Goal: Task Accomplishment & Management: Use online tool/utility

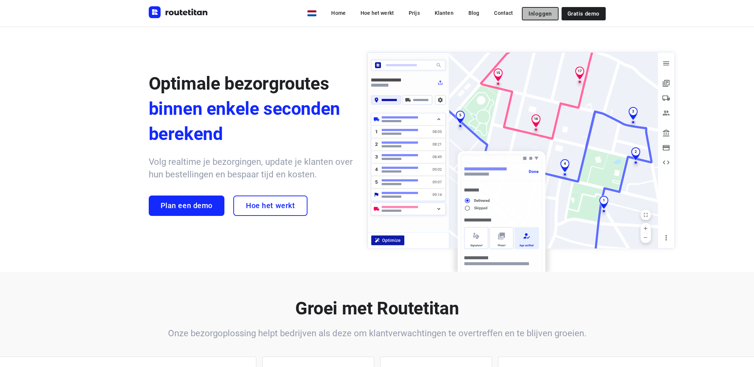
click at [536, 12] on span "Inloggen" at bounding box center [539, 14] width 23 height 6
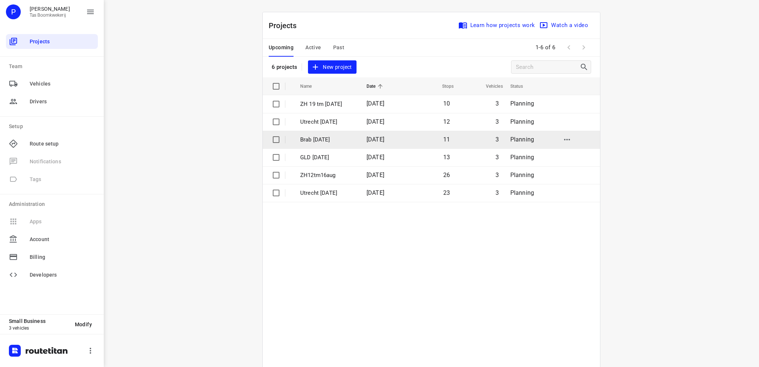
click at [311, 138] on p "Brab [DATE]" at bounding box center [327, 140] width 55 height 9
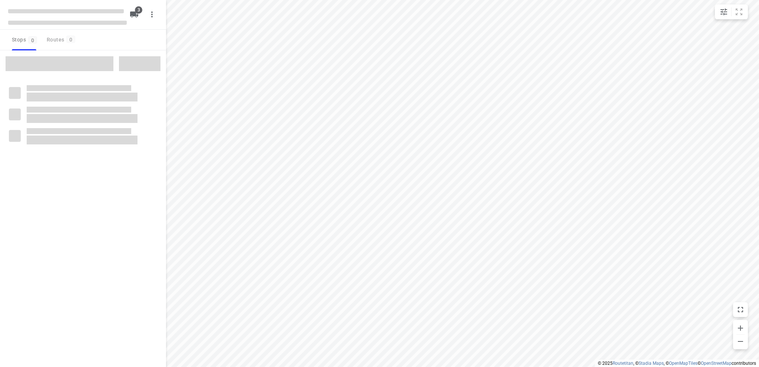
type input "distance"
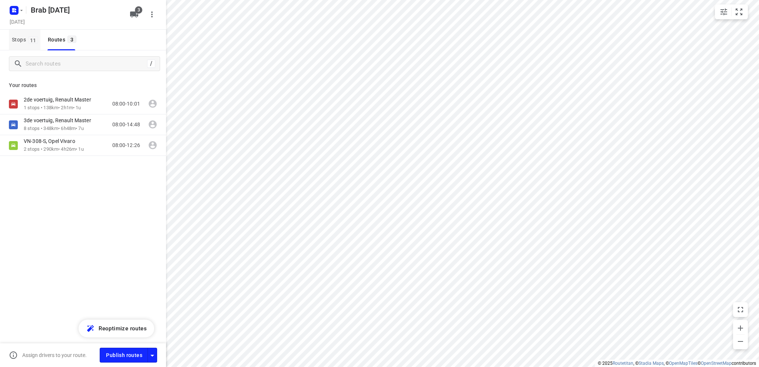
click at [18, 37] on span "Stops 11" at bounding box center [26, 39] width 29 height 9
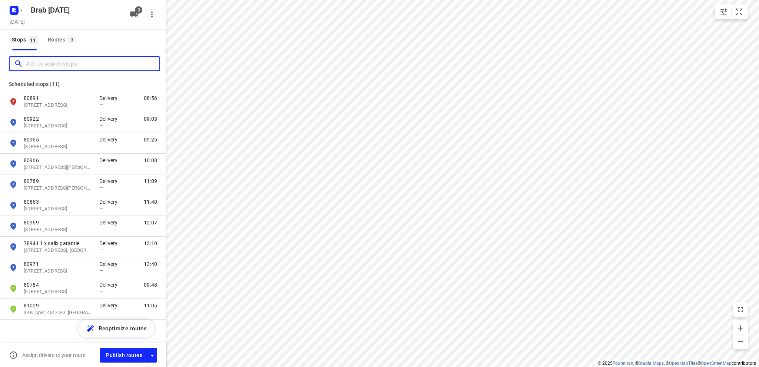
click at [40, 60] on input "Add or search stops" at bounding box center [92, 63] width 133 height 11
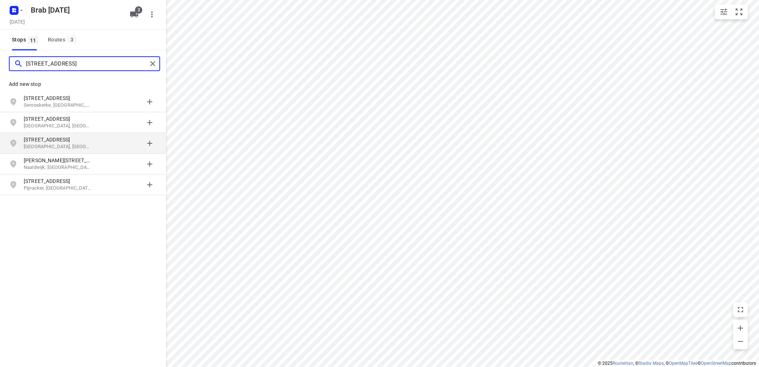
type input "[STREET_ADDRESS]"
click at [42, 145] on p "[GEOGRAPHIC_DATA], [GEOGRAPHIC_DATA]" at bounding box center [58, 146] width 68 height 7
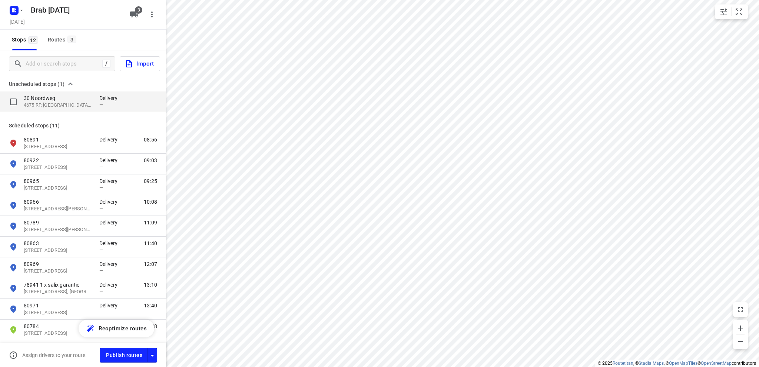
click at [55, 100] on p "30 Noordweg" at bounding box center [58, 98] width 68 height 7
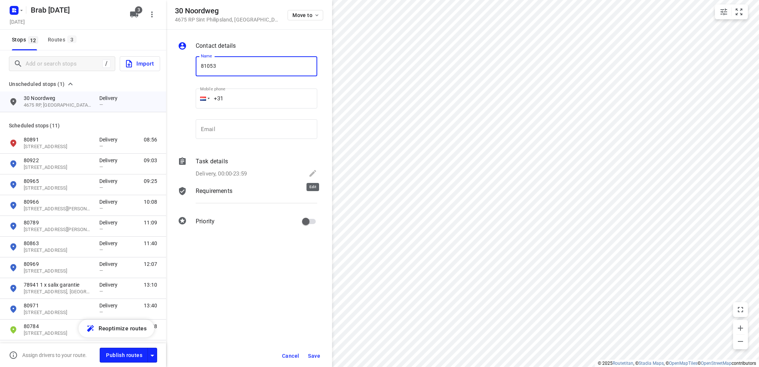
type input "81053"
click at [313, 174] on icon at bounding box center [313, 173] width 7 height 7
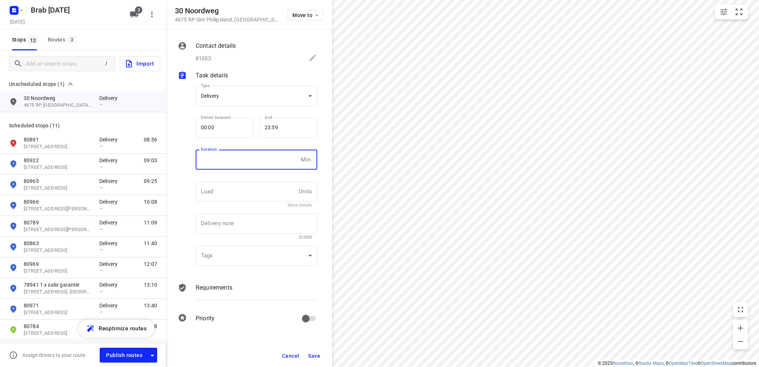
click at [246, 162] on input "number" at bounding box center [247, 160] width 102 height 20
type input "10"
click at [316, 355] on span "Save" at bounding box center [314, 356] width 12 height 6
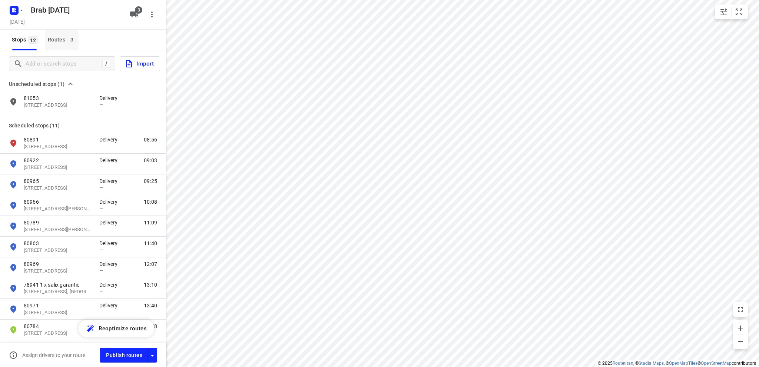
click at [52, 36] on div "Routes 3" at bounding box center [63, 39] width 31 height 9
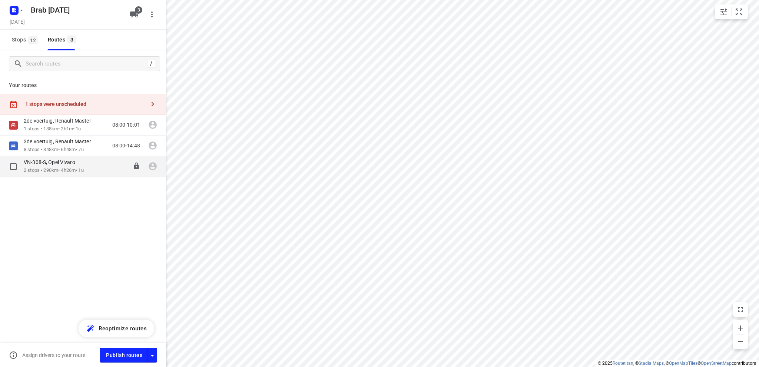
click at [58, 165] on p "VN-308-S, Opel Vivaro" at bounding box center [52, 162] width 56 height 7
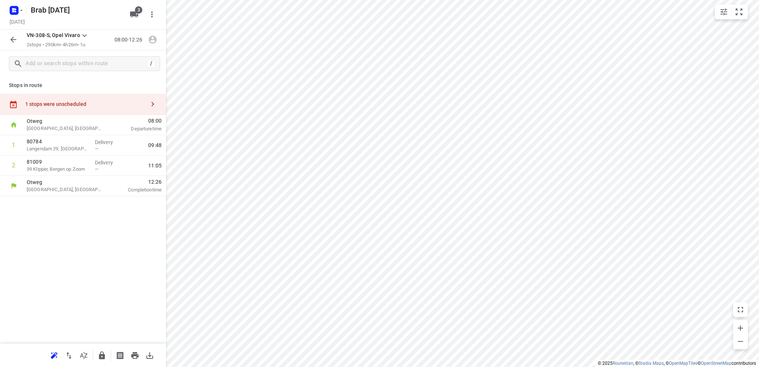
click at [59, 104] on div "1 stops were unscheduled" at bounding box center [85, 104] width 120 height 6
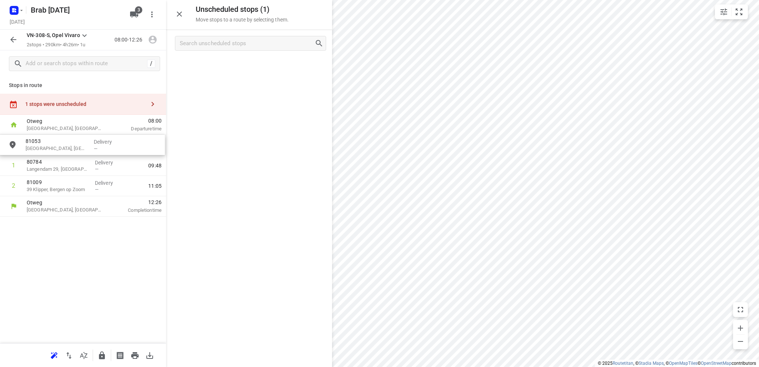
drag, startPoint x: 224, startPoint y: 71, endPoint x: 54, endPoint y: 152, distance: 188.5
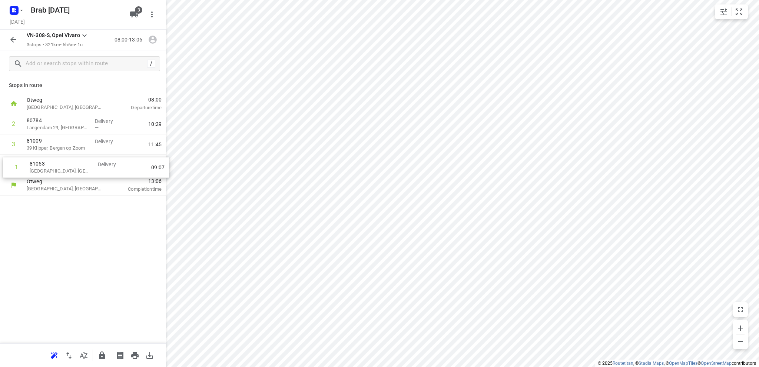
drag, startPoint x: 60, startPoint y: 128, endPoint x: 63, endPoint y: 173, distance: 46.1
click at [63, 173] on div "1 [GEOGRAPHIC_DATA] Delivery — 09:07 2 80784 [GEOGRAPHIC_DATA] 29, Zoutelande D…" at bounding box center [83, 144] width 166 height 61
drag, startPoint x: 63, startPoint y: 173, endPoint x: 65, endPoint y: 132, distance: 41.2
click at [65, 132] on div "1 80784 [GEOGRAPHIC_DATA] 29, Zoutelande Delivery — 09:48 2 81009 39 Klipper, […" at bounding box center [83, 144] width 166 height 61
click at [15, 11] on icon "button" at bounding box center [15, 11] width 2 height 2
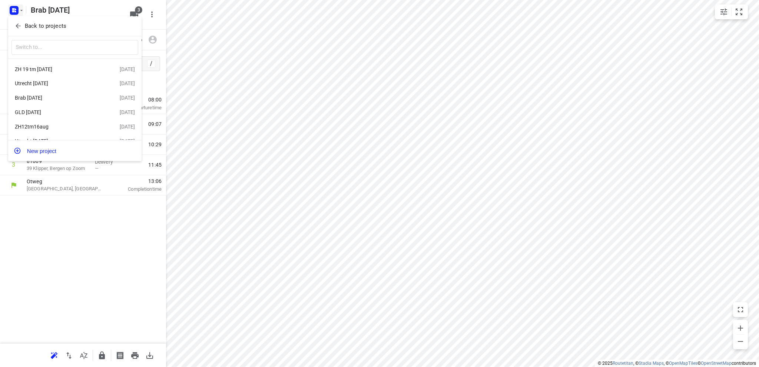
click at [35, 69] on div "ZH 19 tm [DATE]" at bounding box center [57, 69] width 85 height 6
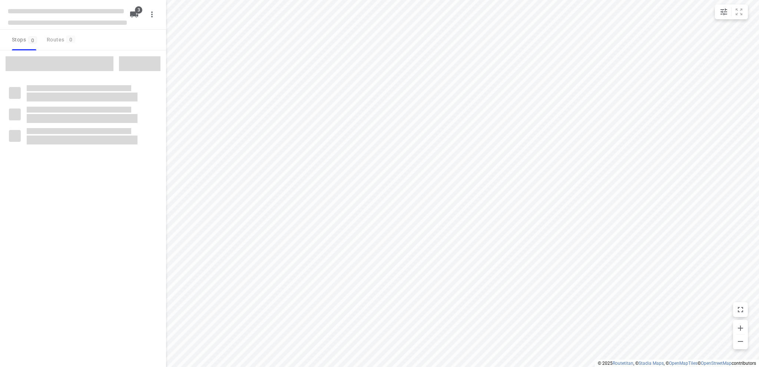
type input "distance"
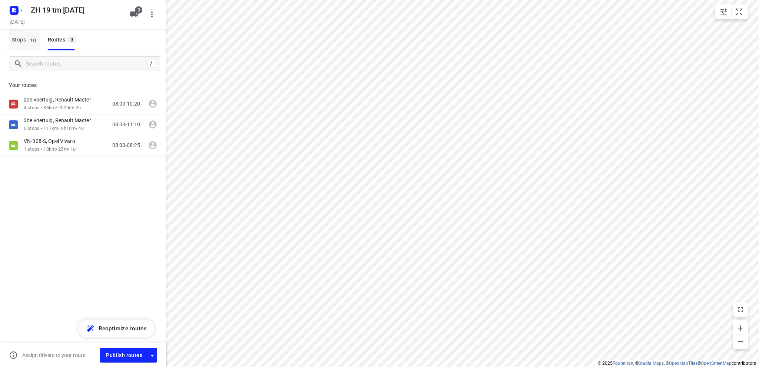
click at [18, 39] on span "Stops 10" at bounding box center [26, 39] width 29 height 9
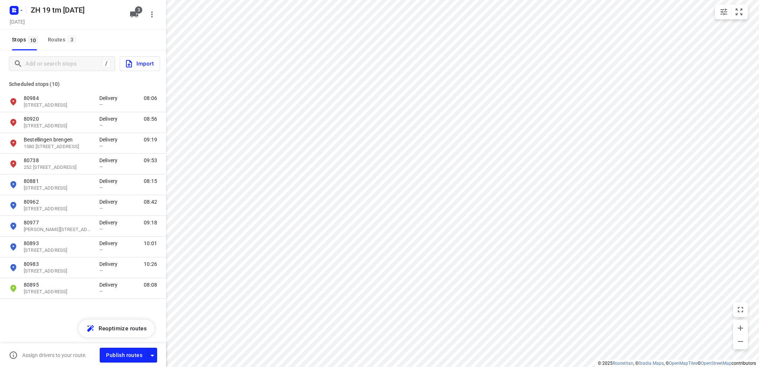
click at [138, 62] on span "Import" at bounding box center [139, 64] width 29 height 10
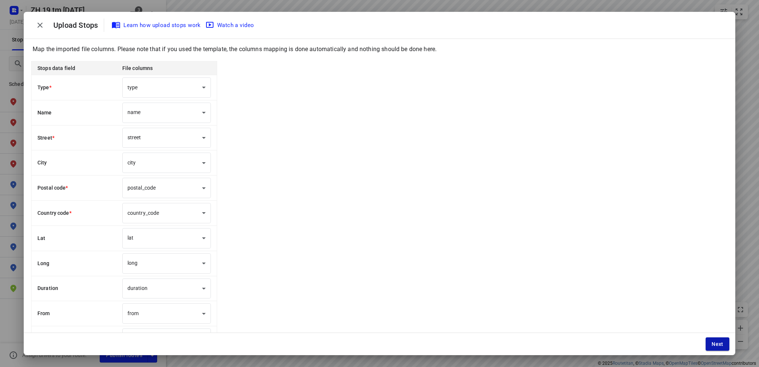
click at [720, 344] on span "Next" at bounding box center [718, 344] width 12 height 6
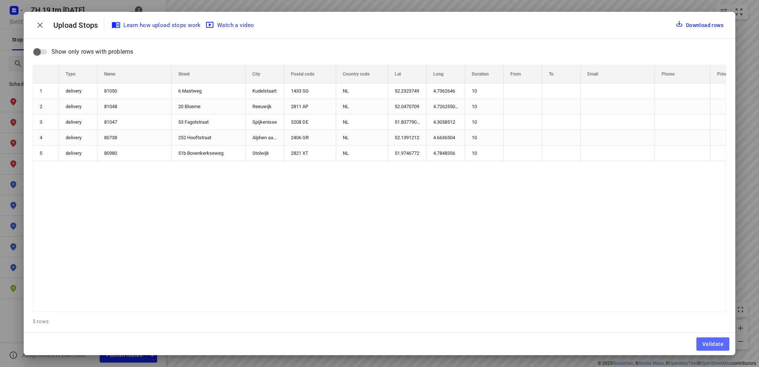
click at [720, 344] on span "Validate" at bounding box center [713, 344] width 21 height 6
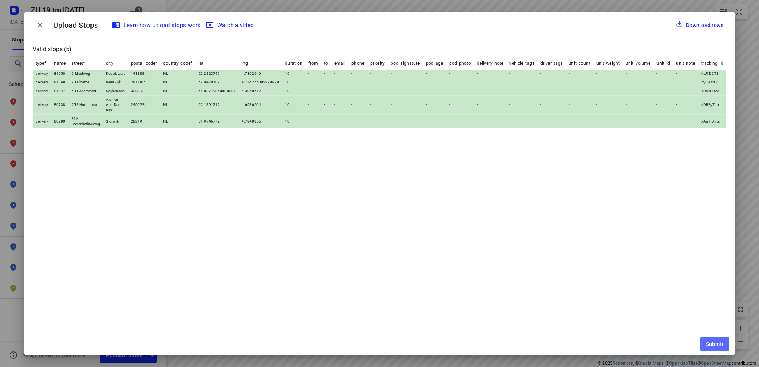
click at [720, 344] on span "Submit" at bounding box center [714, 344] width 17 height 6
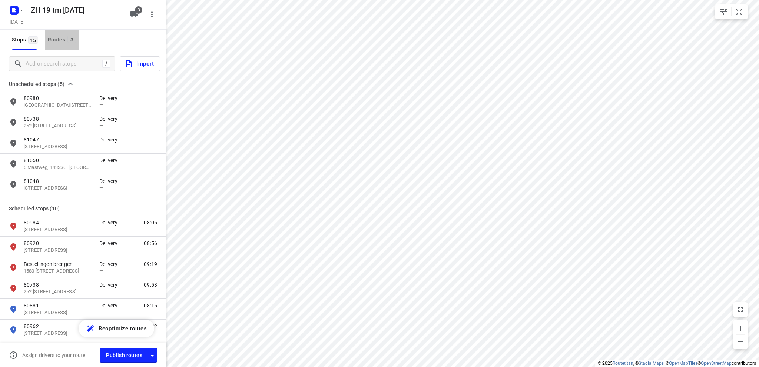
click at [56, 36] on div "Routes 3" at bounding box center [63, 39] width 31 height 9
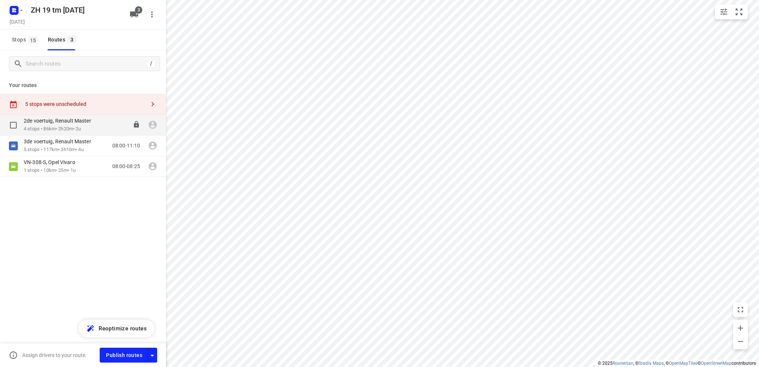
click at [54, 122] on p "2de voertuig, Renault Master" at bounding box center [60, 121] width 72 height 7
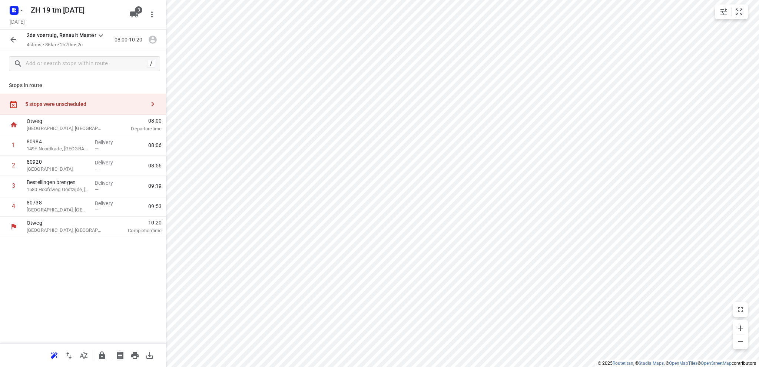
click at [57, 103] on div "5 stops were unscheduled" at bounding box center [85, 104] width 120 height 6
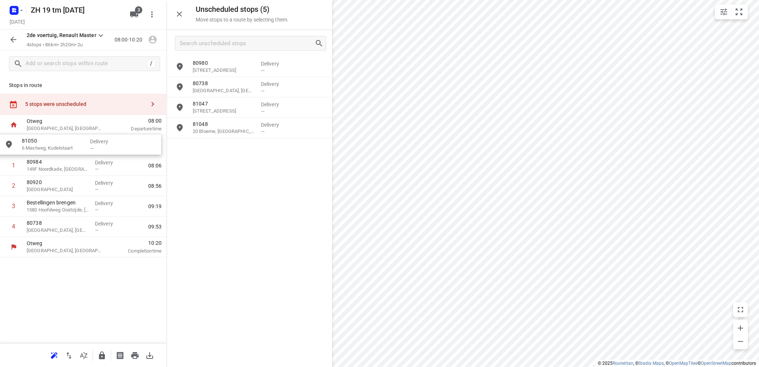
drag, startPoint x: 214, startPoint y: 132, endPoint x: 40, endPoint y: 150, distance: 174.1
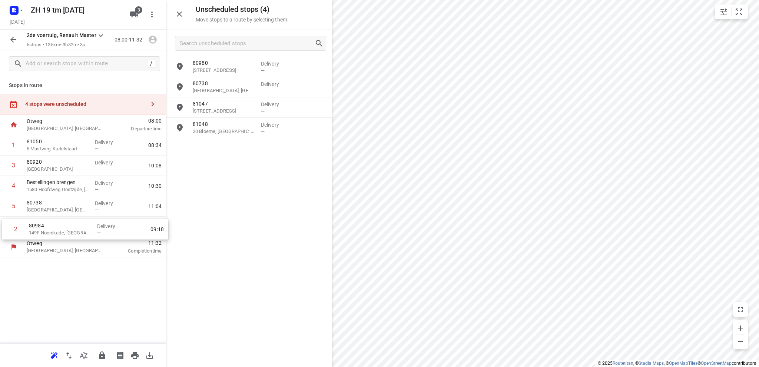
drag, startPoint x: 53, startPoint y: 170, endPoint x: 56, endPoint y: 237, distance: 66.8
click at [56, 237] on div "Otweg Waddinxveen, [GEOGRAPHIC_DATA] 08:00 Departure time 1 81050 6 Mastweg, Ku…" at bounding box center [83, 186] width 166 height 143
click at [12, 39] on icon "button" at bounding box center [13, 39] width 9 height 9
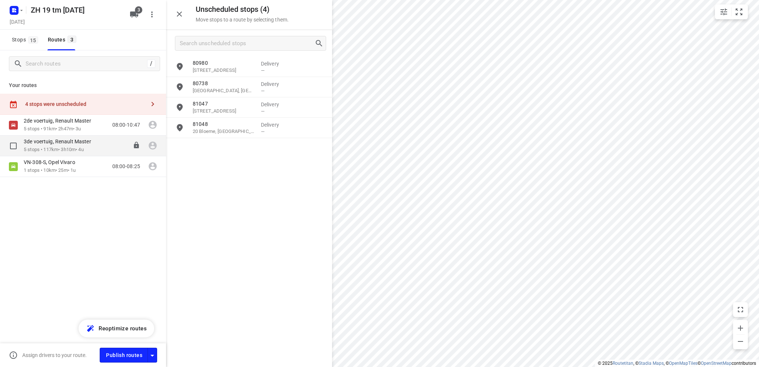
click at [42, 147] on p "5 stops • 117km • 3h10m • 4u" at bounding box center [61, 149] width 75 height 7
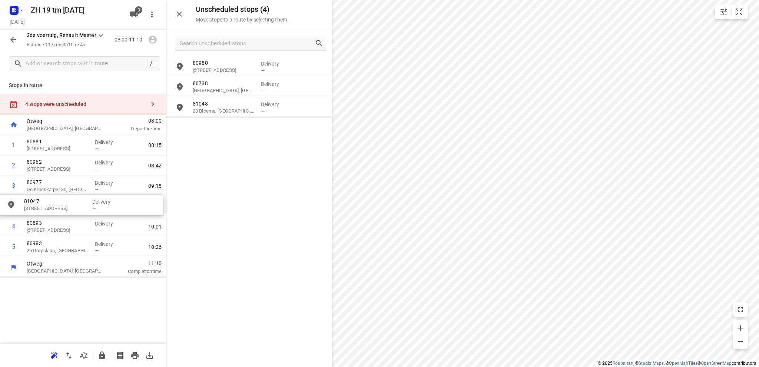
drag, startPoint x: 220, startPoint y: 110, endPoint x: 49, endPoint y: 208, distance: 196.9
click at [13, 38] on icon "button" at bounding box center [13, 39] width 9 height 9
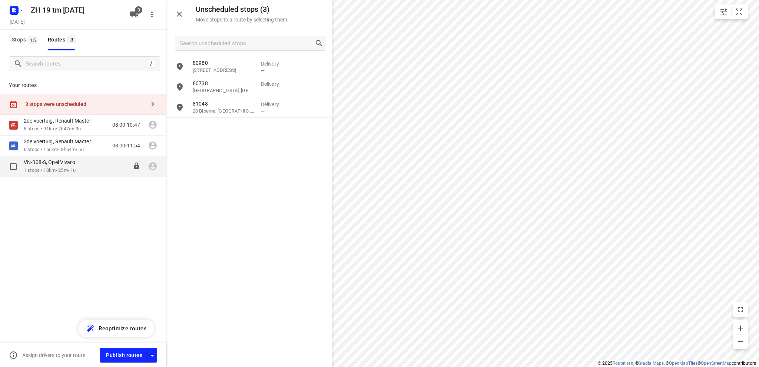
click at [44, 166] on p "VN-308-S, Opel Vivaro" at bounding box center [52, 162] width 56 height 7
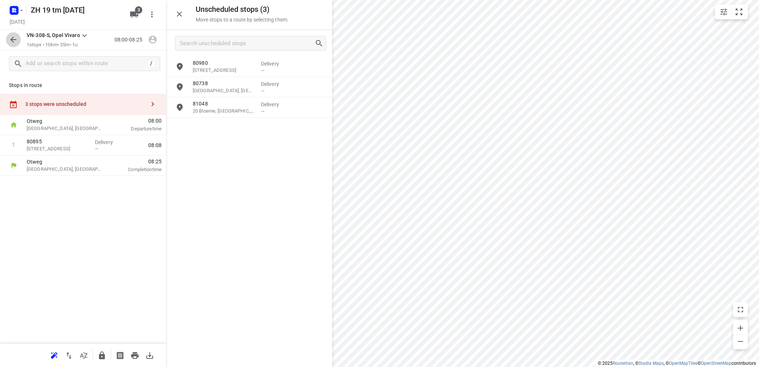
click at [11, 38] on icon "button" at bounding box center [13, 39] width 9 height 9
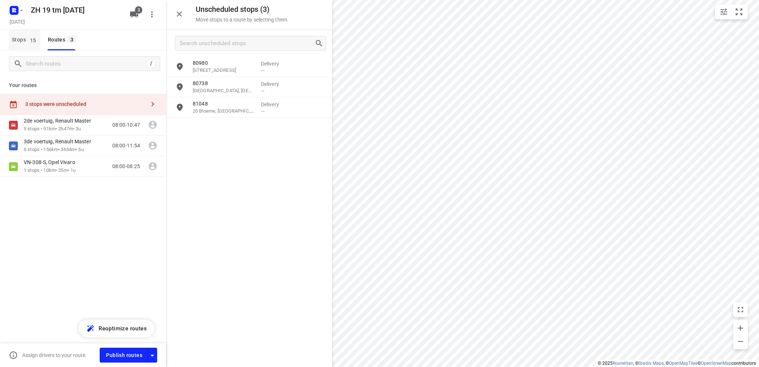
click at [17, 36] on span "Stops 15" at bounding box center [26, 39] width 29 height 9
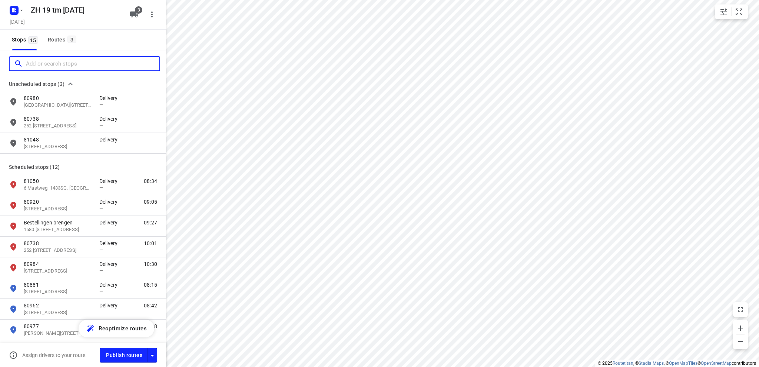
click at [40, 60] on input "Add or search stops" at bounding box center [92, 63] width 133 height 11
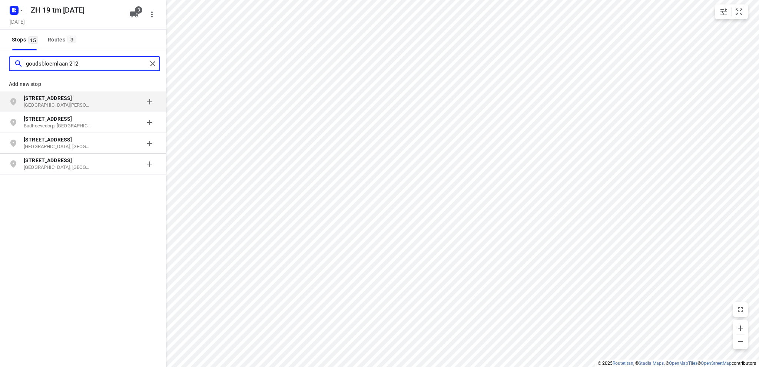
type input "goudsbloemlaan 212"
click at [43, 100] on b "[STREET_ADDRESS]" at bounding box center [48, 98] width 48 height 6
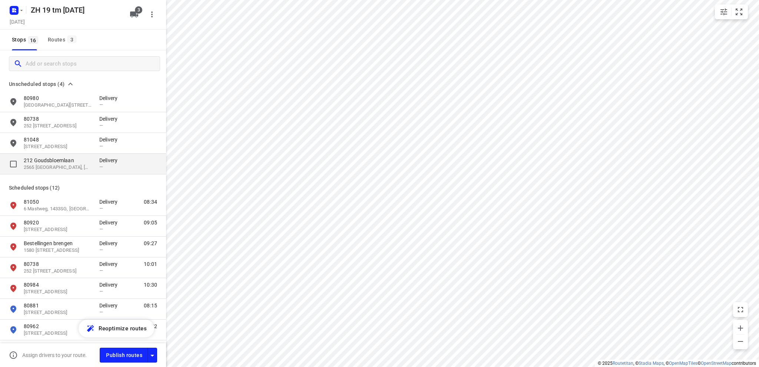
click at [54, 163] on p "212 Goudsbloemlaan" at bounding box center [58, 160] width 68 height 7
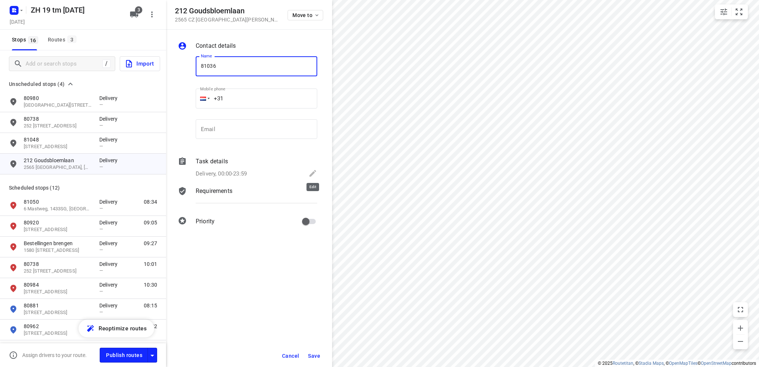
type input "81036"
click at [313, 171] on icon at bounding box center [312, 173] width 9 height 9
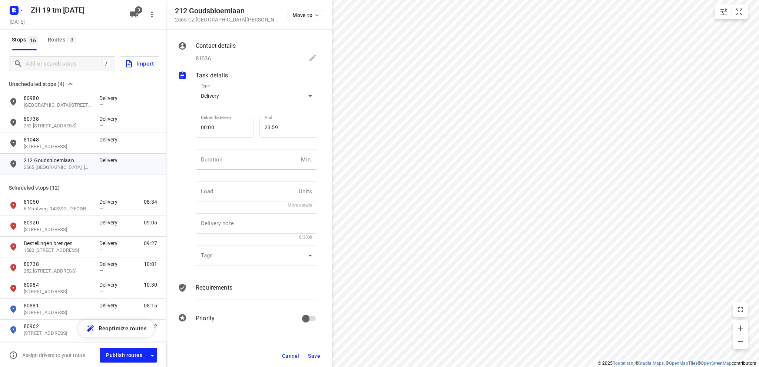
click at [227, 161] on input "number" at bounding box center [247, 160] width 102 height 20
type input "10"
click at [316, 355] on span "Save" at bounding box center [314, 356] width 12 height 6
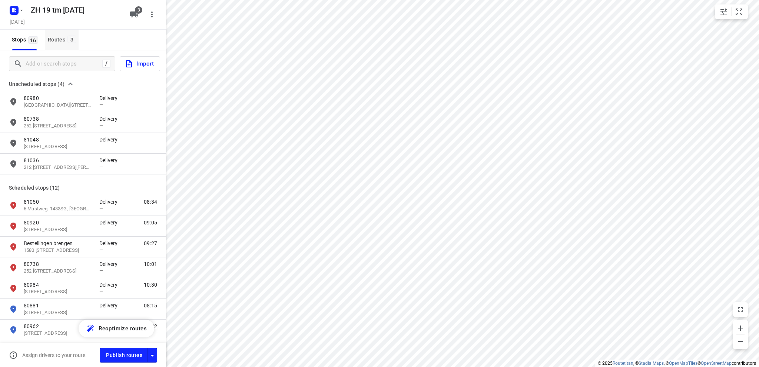
click at [54, 38] on div "Routes 3" at bounding box center [63, 39] width 31 height 9
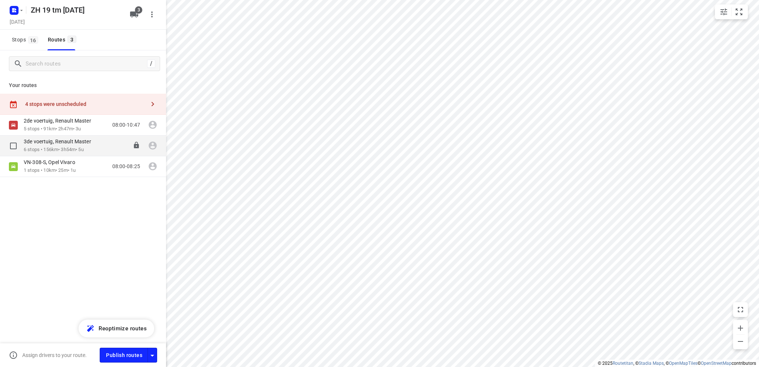
click at [37, 145] on div "3de voertuig, Renault Master" at bounding box center [61, 142] width 75 height 8
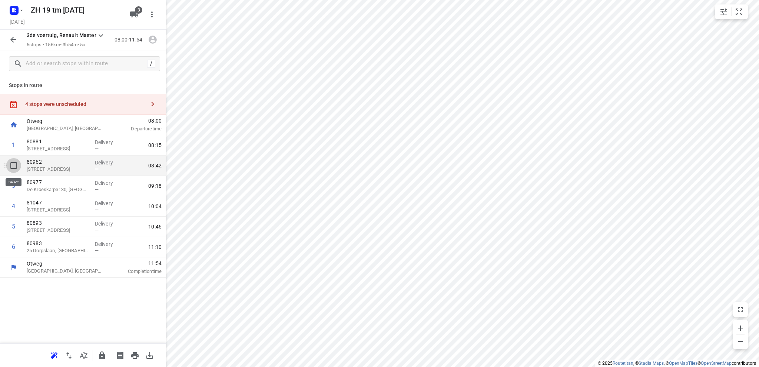
click at [12, 162] on input "checkbox" at bounding box center [13, 165] width 15 height 15
checkbox input "true"
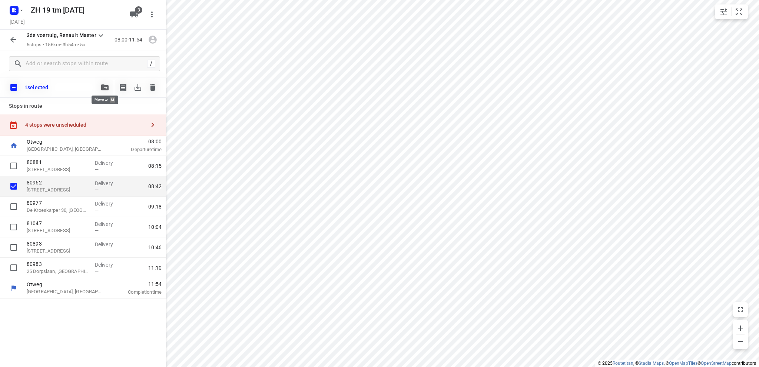
click at [104, 85] on icon "button" at bounding box center [104, 88] width 7 height 6
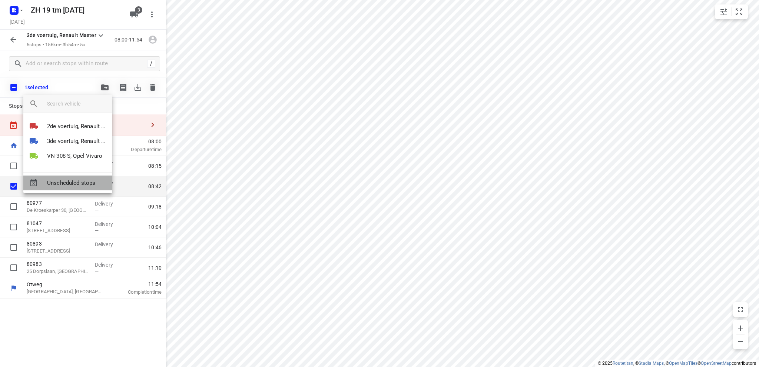
click at [65, 181] on span "Unscheduled stops" at bounding box center [76, 183] width 59 height 9
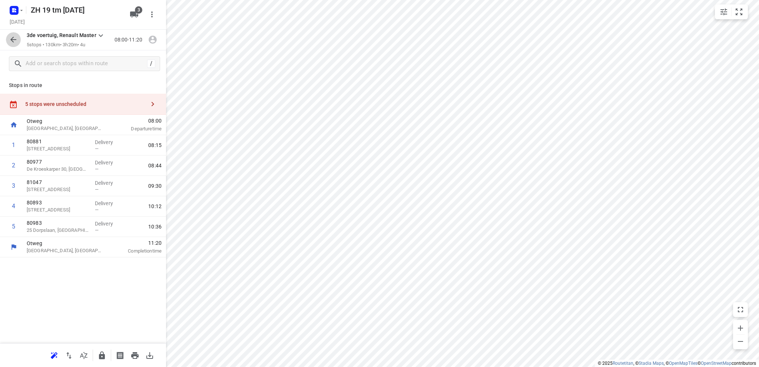
click at [13, 39] on icon "button" at bounding box center [13, 39] width 9 height 9
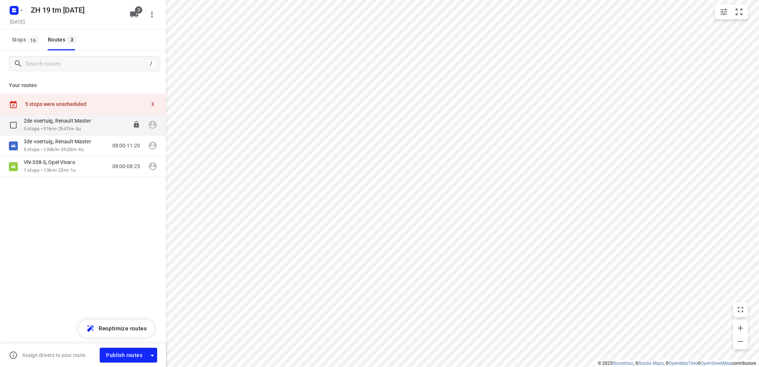
click at [53, 126] on p "5 stops • 91km • 2h47m • 3u" at bounding box center [61, 129] width 75 height 7
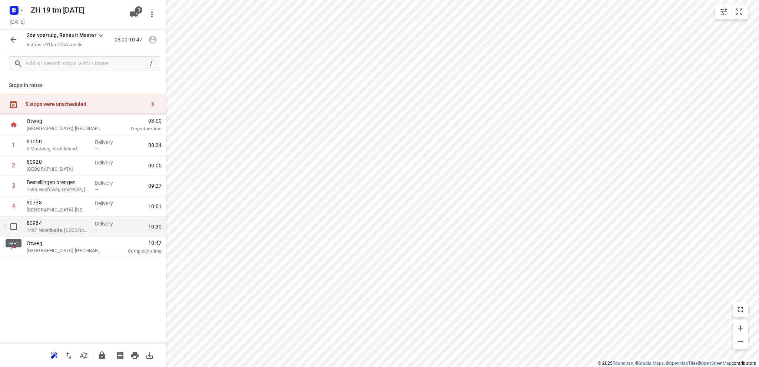
click at [13, 227] on input "checkbox" at bounding box center [13, 226] width 15 height 15
checkbox input "true"
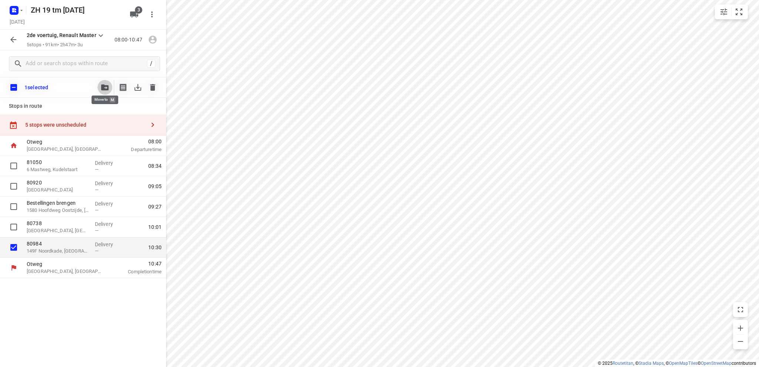
click at [103, 87] on icon "button" at bounding box center [104, 88] width 7 height 6
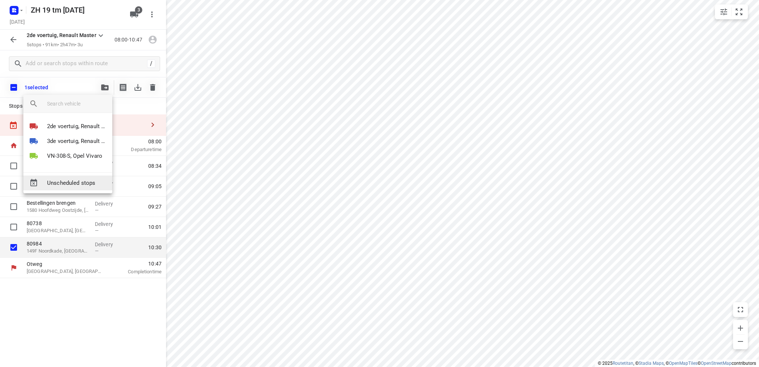
click at [66, 182] on span "Unscheduled stops" at bounding box center [76, 183] width 59 height 9
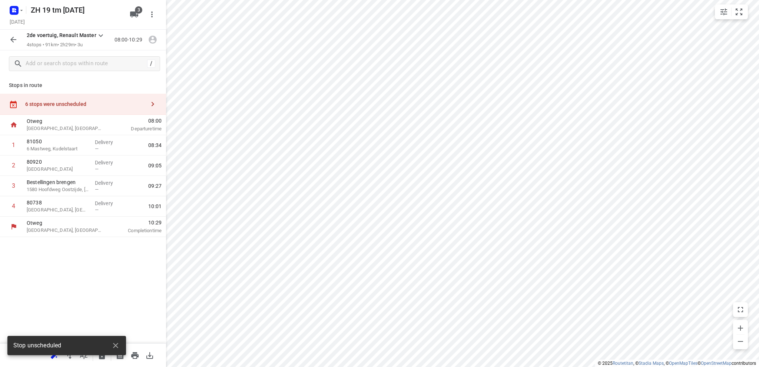
click at [65, 101] on div "6 stops were unscheduled" at bounding box center [85, 104] width 120 height 6
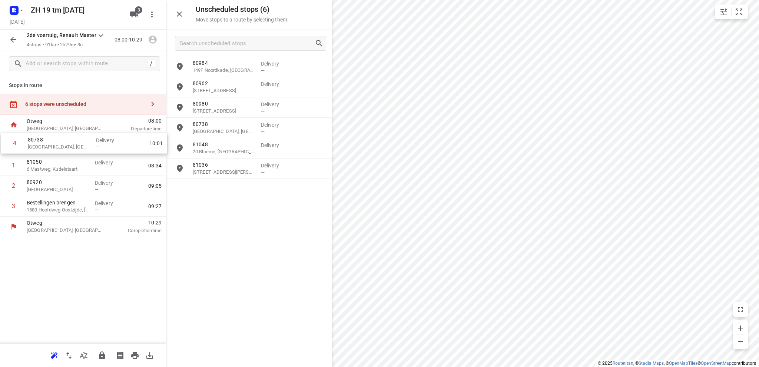
drag, startPoint x: 61, startPoint y: 209, endPoint x: 61, endPoint y: 143, distance: 66.0
click at [61, 144] on div "1 81050 6 Mastweg, Kudelstaart Delivery — 08:34 2 [GEOGRAPHIC_DATA] Delivery — …" at bounding box center [83, 176] width 166 height 82
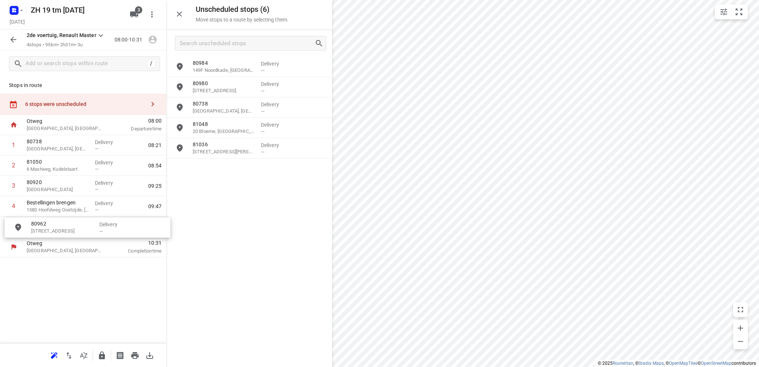
drag, startPoint x: 228, startPoint y: 91, endPoint x: 62, endPoint y: 233, distance: 218.2
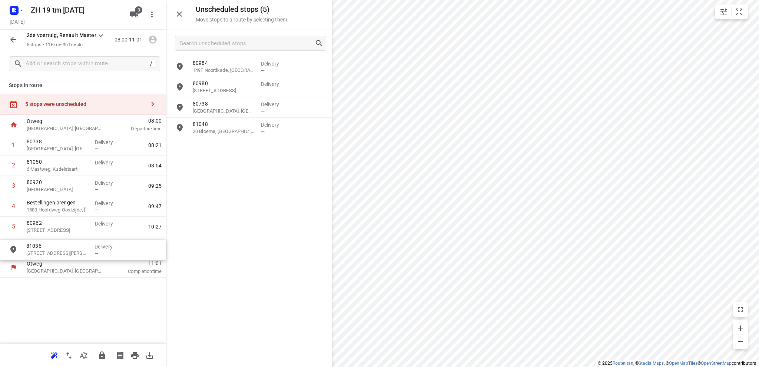
drag, startPoint x: 230, startPoint y: 153, endPoint x: 61, endPoint y: 255, distance: 197.4
click at [453, 367] on html "i © 2025 Routetitan , © Stadia Maps , © OpenMapTiles © OpenStreetMap contributo…" at bounding box center [379, 183] width 759 height 367
click at [13, 39] on icon "button" at bounding box center [13, 39] width 9 height 9
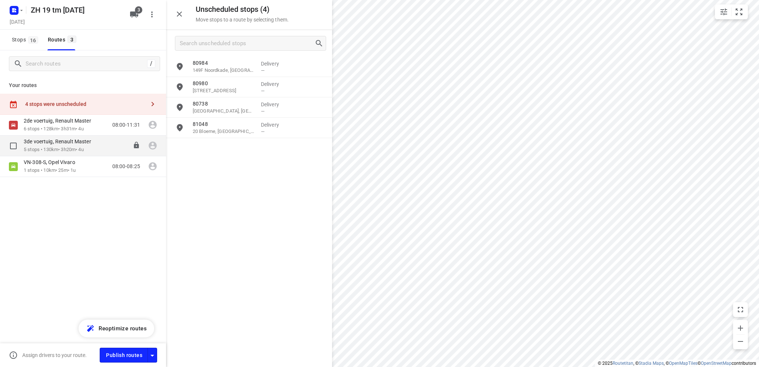
click at [63, 146] on div "3de voertuig, Renault Master" at bounding box center [61, 142] width 75 height 8
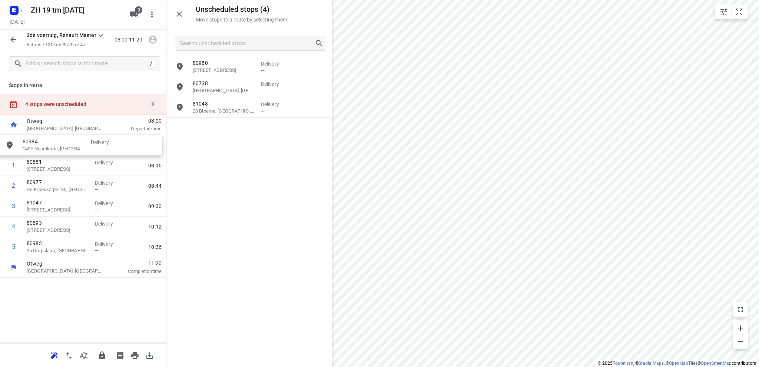
drag, startPoint x: 225, startPoint y: 70, endPoint x: 53, endPoint y: 149, distance: 189.4
click at [179, 12] on icon "button" at bounding box center [179, 14] width 9 height 9
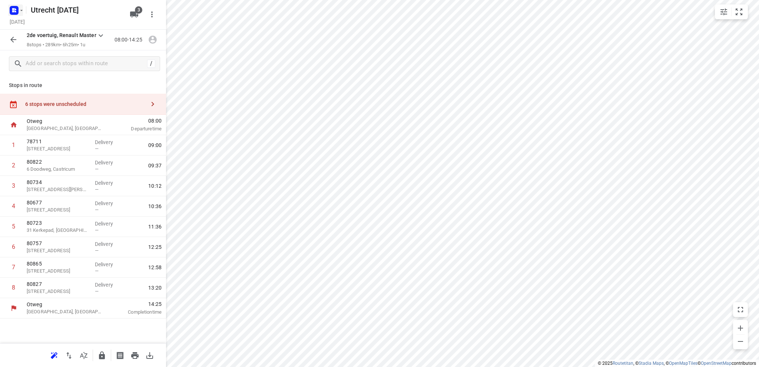
click at [15, 10] on rect "button" at bounding box center [14, 10] width 9 height 9
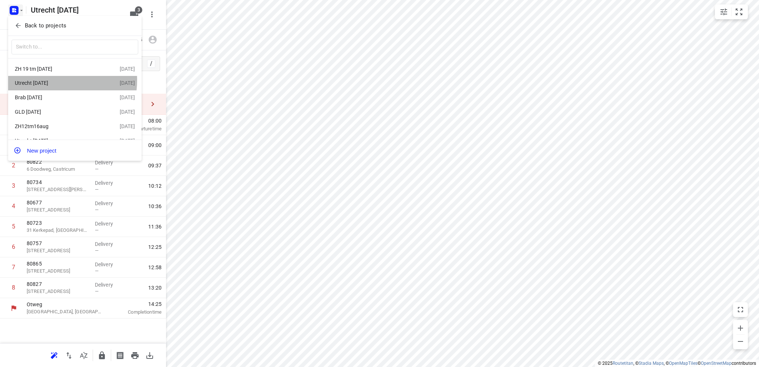
click at [47, 80] on div "Utrecht [DATE]" at bounding box center [57, 83] width 85 height 6
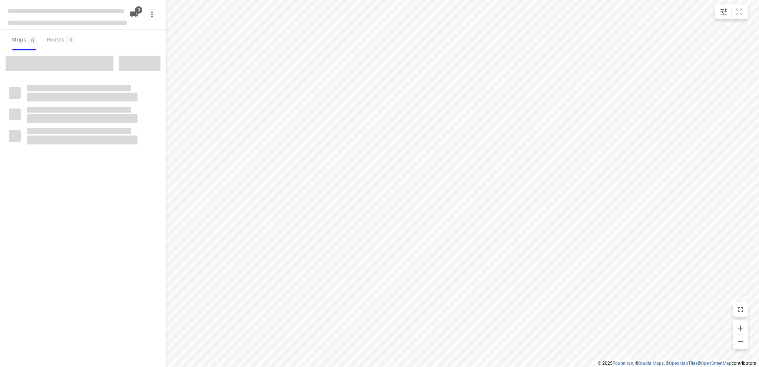
type input "distance"
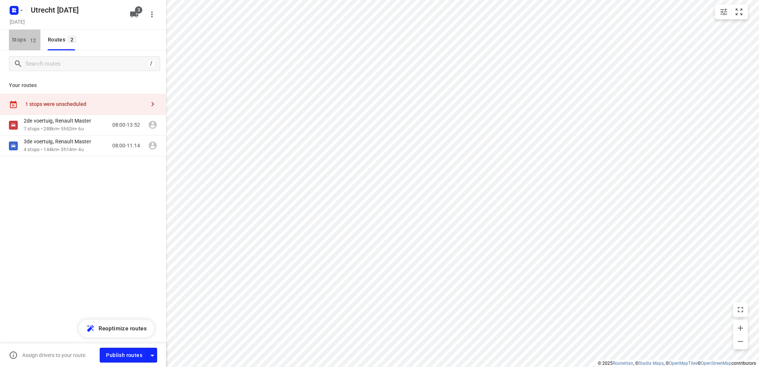
click at [18, 37] on span "Stops 12" at bounding box center [26, 39] width 29 height 9
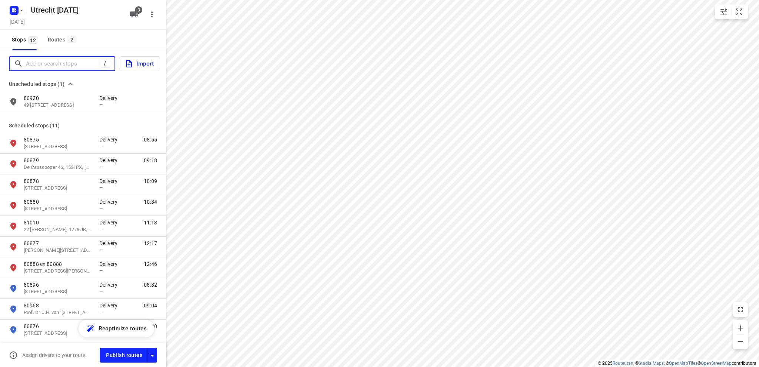
click at [30, 60] on input "Add or search stops" at bounding box center [63, 63] width 74 height 11
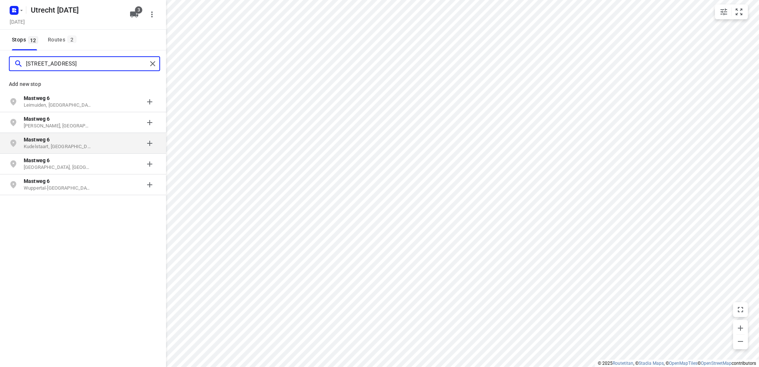
type input "mastweg 6"
click at [42, 141] on b "Mastweg 6" at bounding box center [37, 140] width 26 height 6
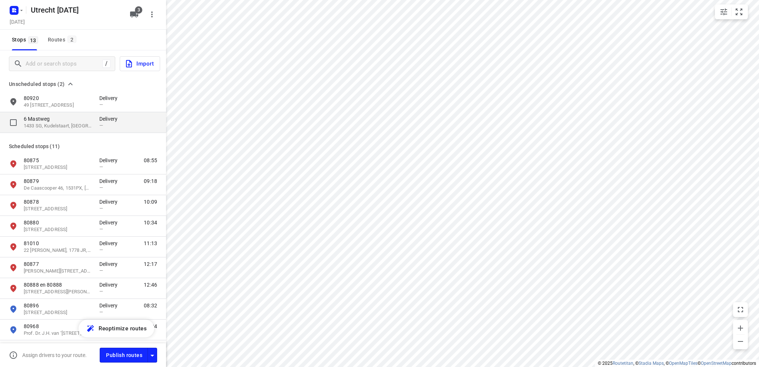
click at [58, 123] on p "1433 SG, Kudelstaart, NL" at bounding box center [58, 126] width 68 height 7
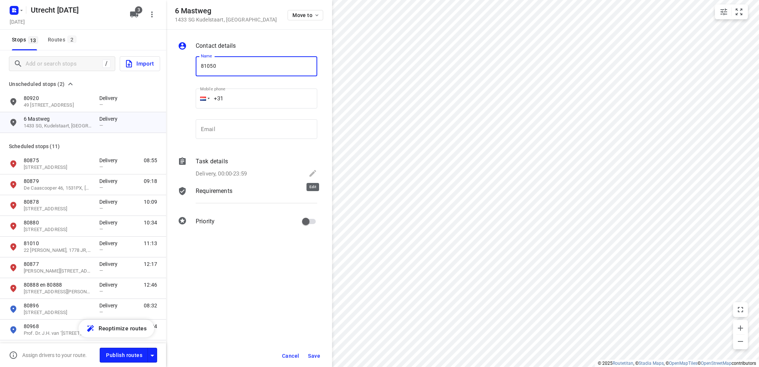
type input "81050"
click at [311, 173] on icon at bounding box center [312, 173] width 9 height 9
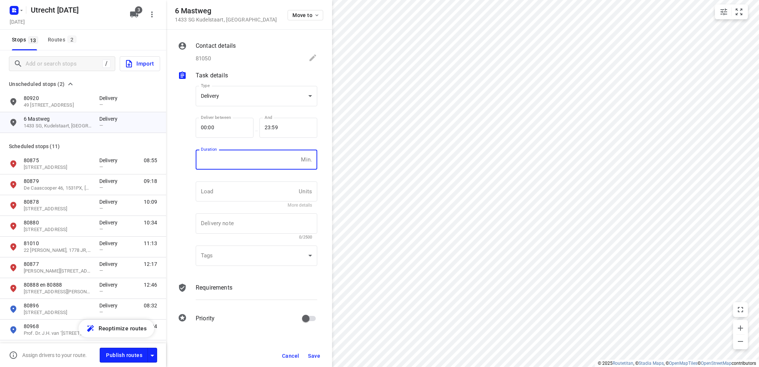
click at [233, 163] on input "number" at bounding box center [247, 160] width 102 height 20
type input "10"
click at [317, 356] on span "Save" at bounding box center [314, 356] width 12 height 6
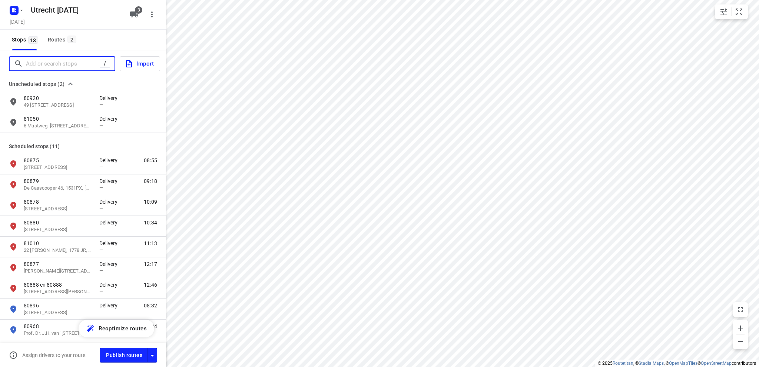
click at [47, 63] on input "Add or search stops" at bounding box center [63, 63] width 74 height 11
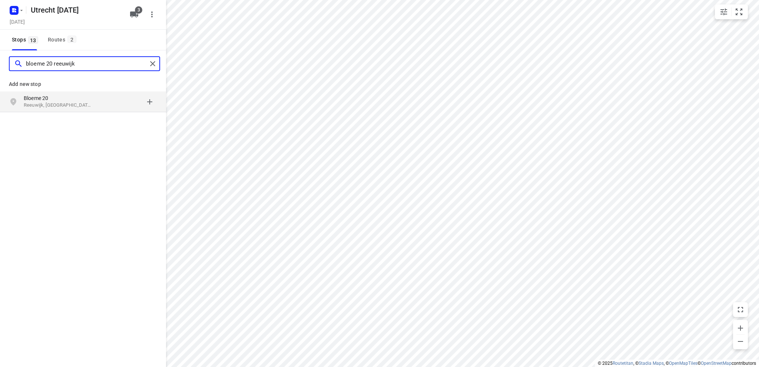
type input "bloeme 20 reeuwijk"
click at [46, 100] on p "Bloeme 20" at bounding box center [58, 98] width 68 height 7
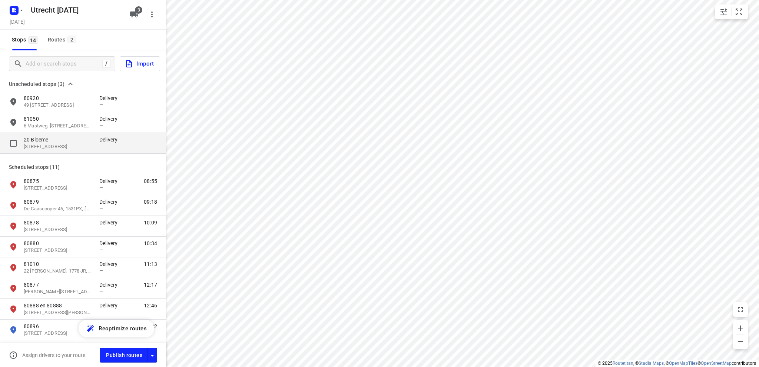
click at [43, 141] on p "20 Bloeme" at bounding box center [58, 139] width 68 height 7
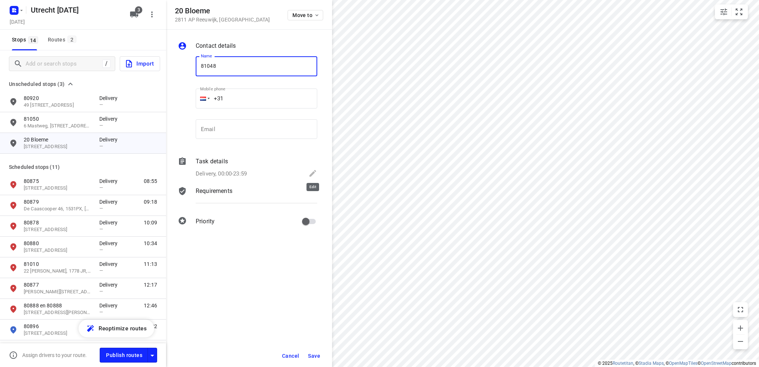
type input "81048"
click at [315, 172] on icon at bounding box center [312, 173] width 9 height 9
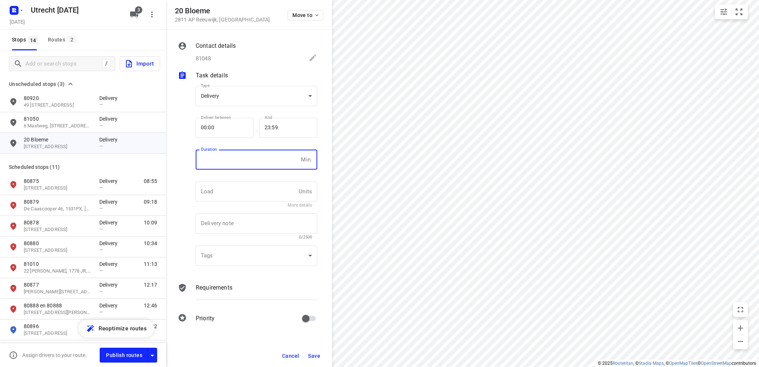
click at [235, 162] on input "number" at bounding box center [247, 160] width 102 height 20
type input "10"
click at [317, 356] on span "Save" at bounding box center [314, 356] width 12 height 6
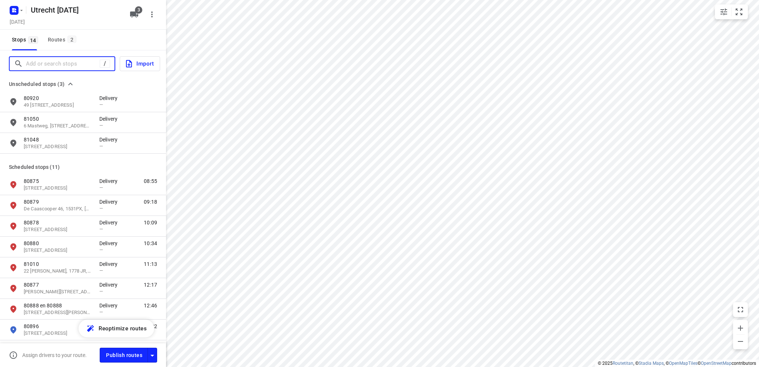
click at [44, 63] on input "Add or search stops" at bounding box center [63, 63] width 74 height 11
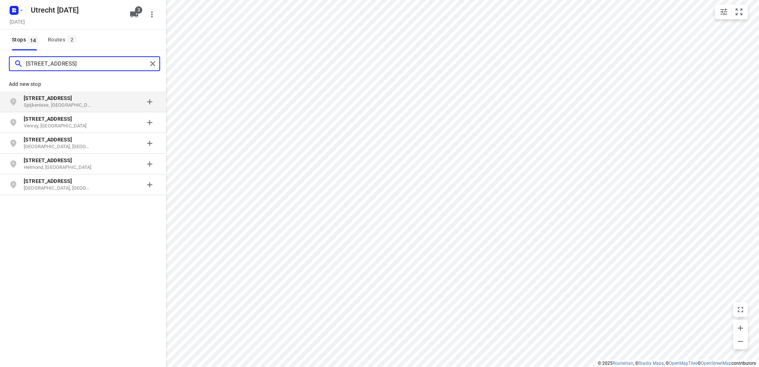
type input "fagotstraat 53"
click at [57, 100] on b "Fagotstraat 53" at bounding box center [48, 98] width 48 height 6
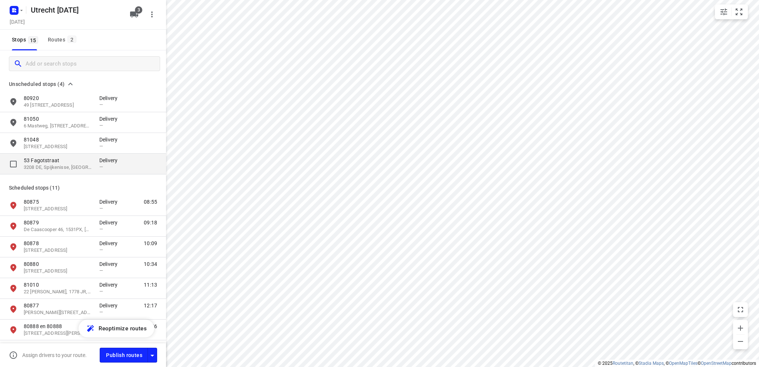
click at [56, 161] on p "53 Fagotstraat" at bounding box center [58, 160] width 68 height 7
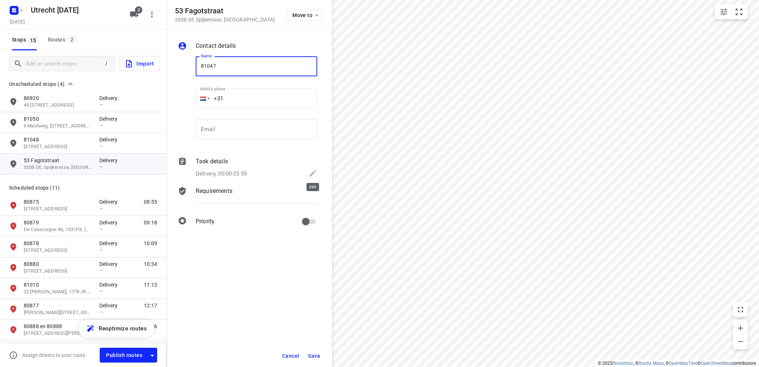
type input "81047"
click at [314, 171] on icon at bounding box center [312, 173] width 9 height 9
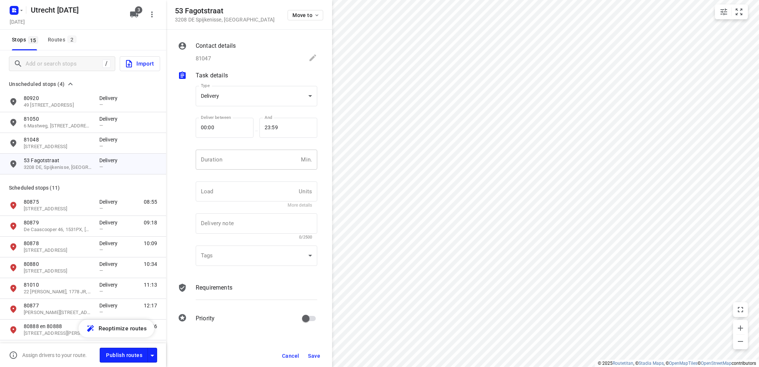
click at [218, 162] on input "number" at bounding box center [247, 160] width 102 height 20
type input "10"
click at [318, 356] on span "Save" at bounding box center [314, 356] width 12 height 6
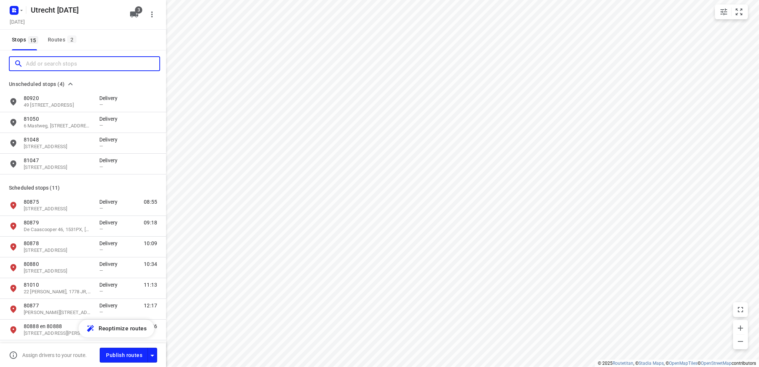
click at [66, 64] on input "Add or search stops" at bounding box center [92, 63] width 133 height 11
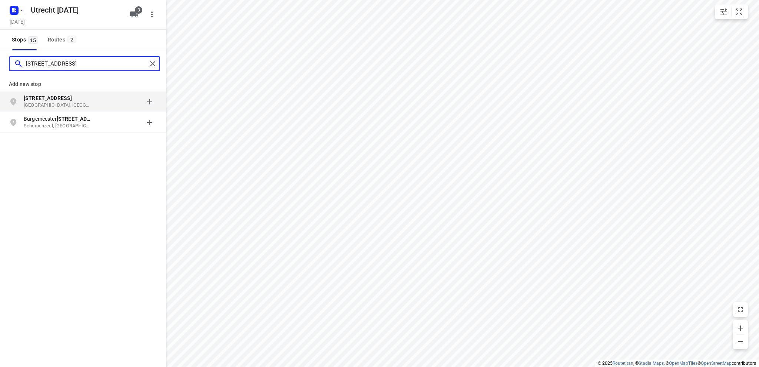
type input "royaardslaan 9"
click at [60, 98] on b "Royaardslaan 9" at bounding box center [48, 98] width 48 height 6
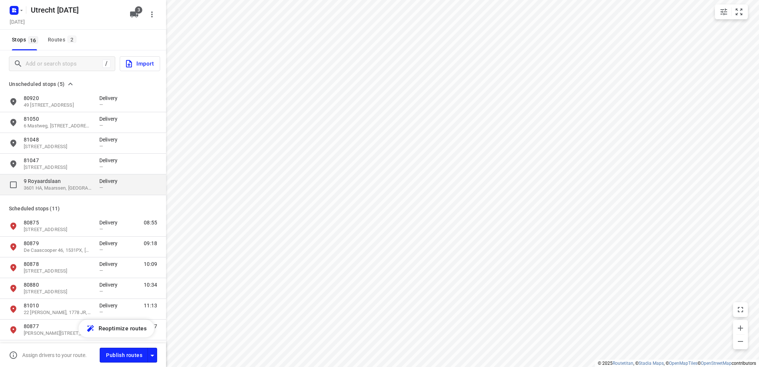
click at [67, 184] on p "9 Royaardslaan" at bounding box center [58, 181] width 68 height 7
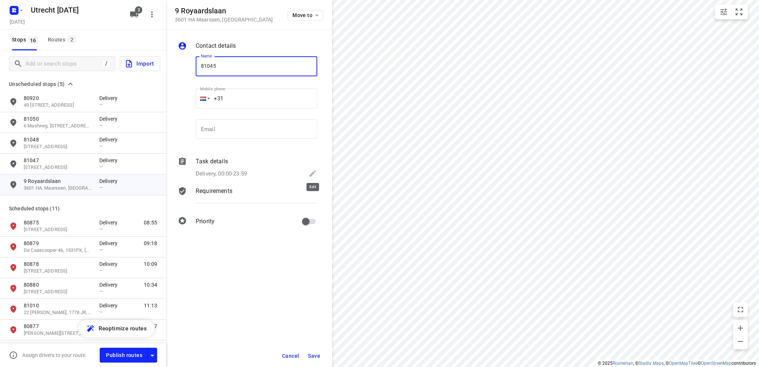
type input "81045"
click at [313, 172] on icon at bounding box center [313, 173] width 7 height 7
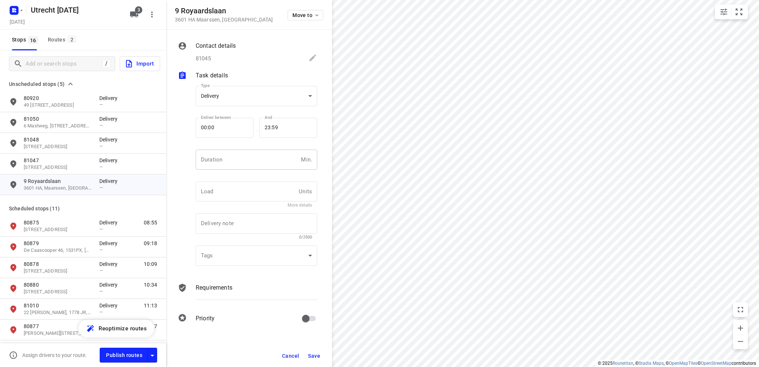
click at [227, 159] on input "number" at bounding box center [247, 160] width 102 height 20
type input "10"
click at [320, 356] on button "Save" at bounding box center [314, 356] width 18 height 13
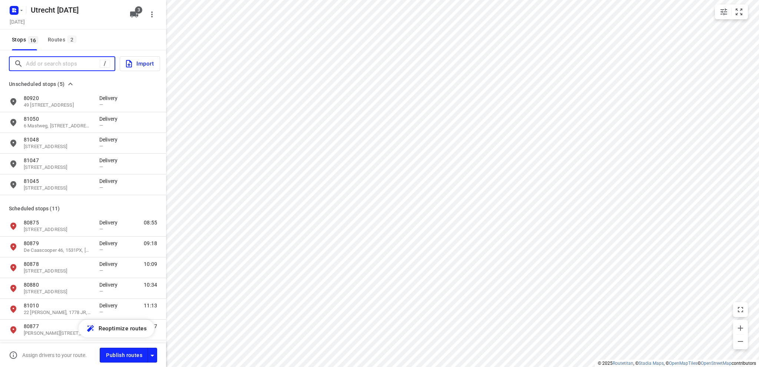
click at [70, 63] on input "Add or search stops" at bounding box center [63, 63] width 74 height 11
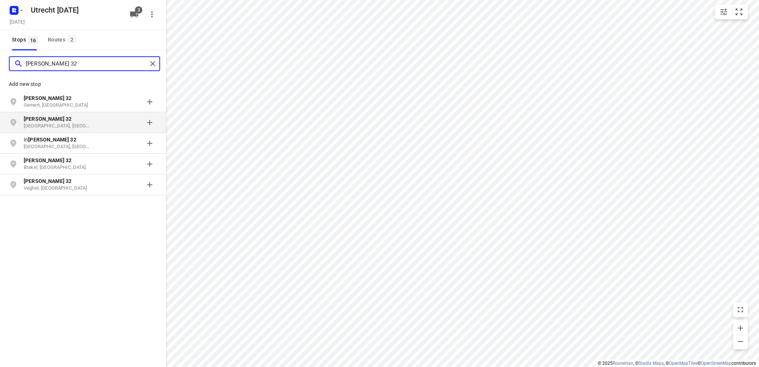
type input "de haag 32"
click at [50, 122] on b "De Haag 32" at bounding box center [48, 119] width 48 height 6
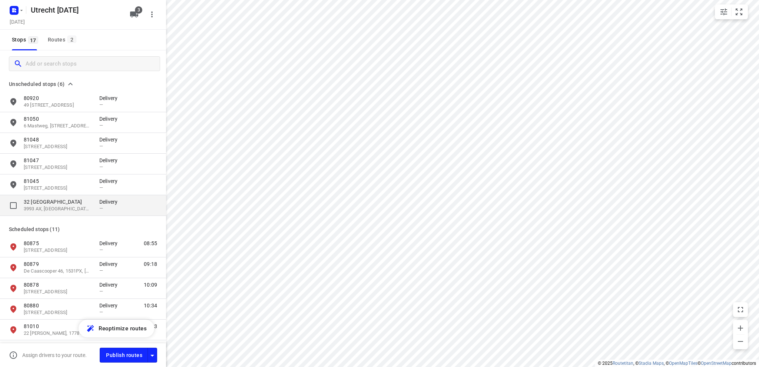
click at [53, 210] on p "3993 AX, Houten, NL" at bounding box center [58, 209] width 68 height 7
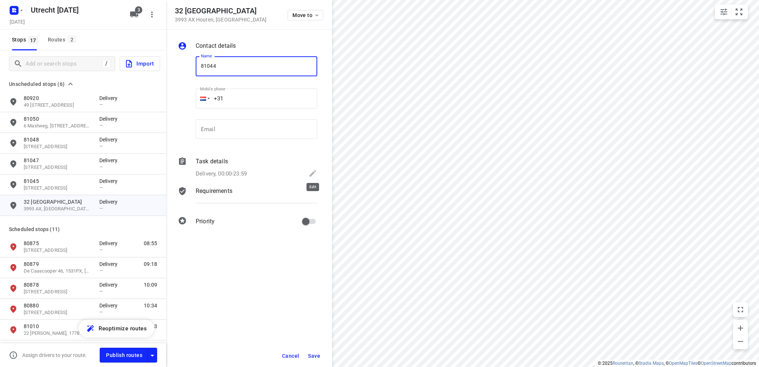
type input "81044"
click at [315, 172] on icon at bounding box center [313, 173] width 7 height 7
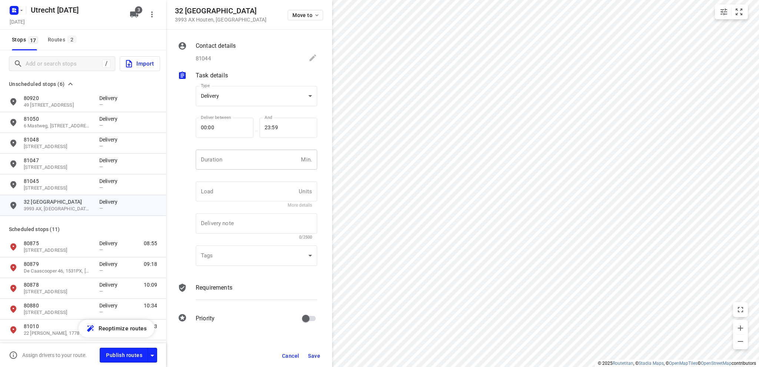
click at [248, 160] on input "number" at bounding box center [247, 160] width 102 height 20
type input "10"
click at [315, 357] on span "Save" at bounding box center [314, 356] width 12 height 6
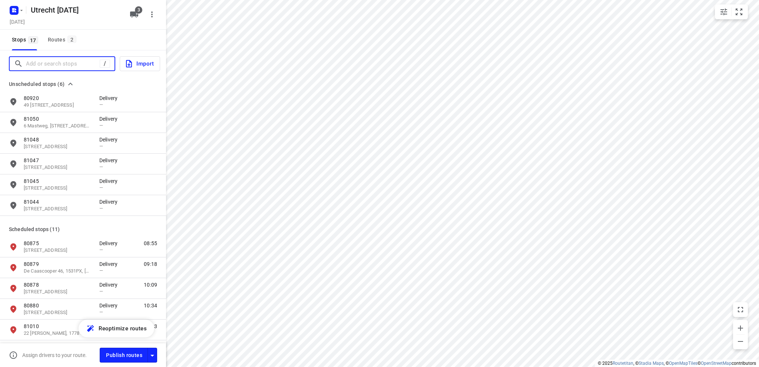
click at [76, 65] on input "Add or search stops" at bounding box center [63, 63] width 74 height 11
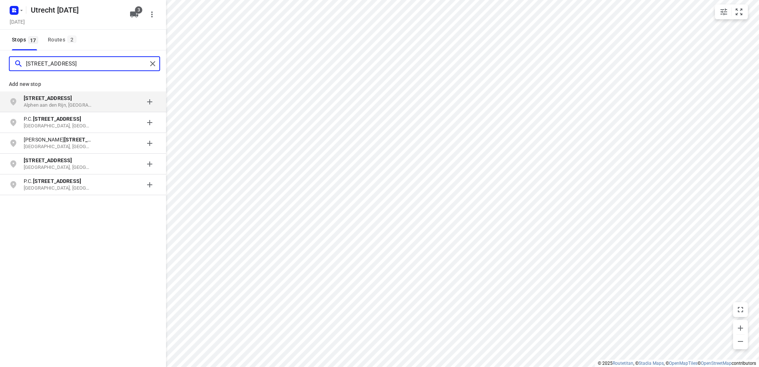
type input "hooftstraat 252"
click at [64, 98] on p "Hooftstraat 252" at bounding box center [58, 98] width 68 height 7
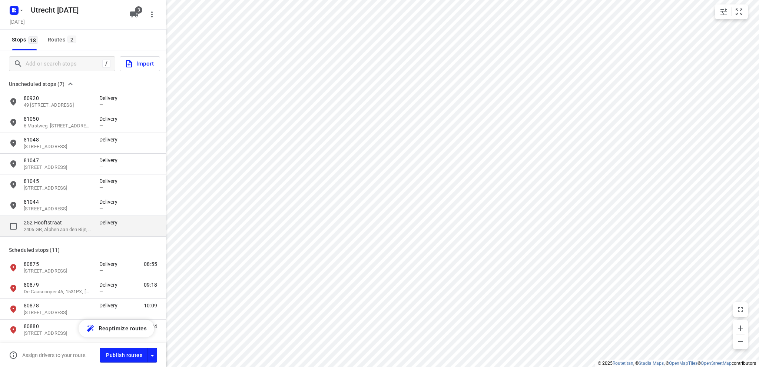
click at [55, 225] on p "252 Hooftstraat" at bounding box center [58, 222] width 68 height 7
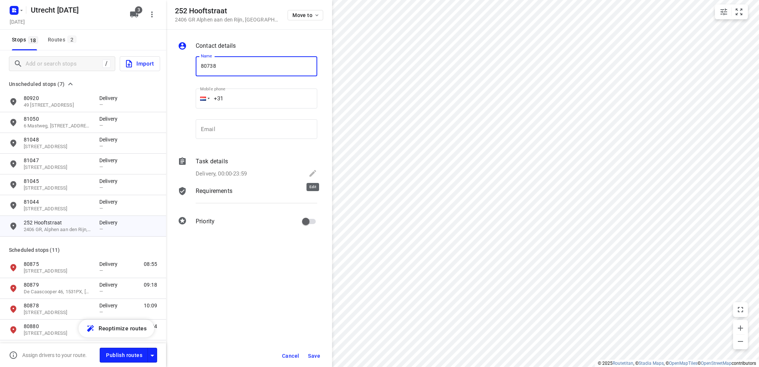
type input "80738"
click at [313, 173] on icon at bounding box center [313, 173] width 7 height 7
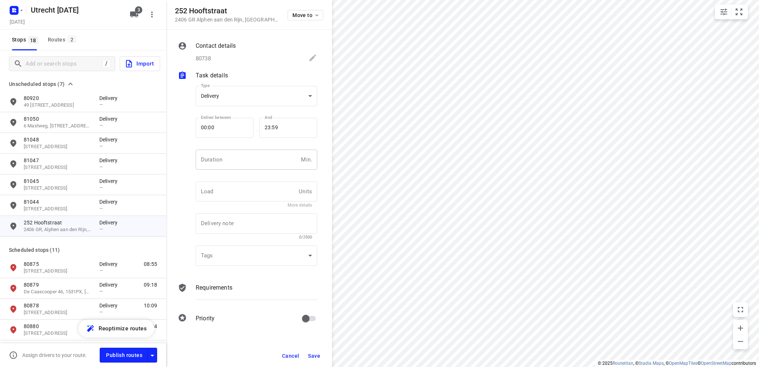
click at [225, 154] on input "number" at bounding box center [247, 160] width 102 height 20
type input "10"
click at [311, 353] on span "Save" at bounding box center [314, 356] width 12 height 6
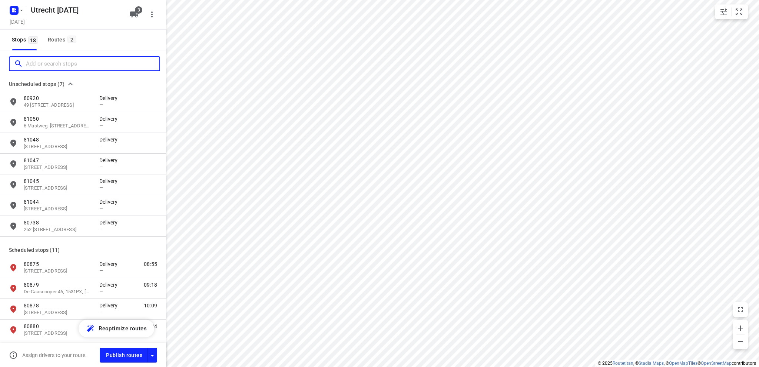
click at [65, 61] on input "Add or search stops" at bounding box center [92, 63] width 133 height 11
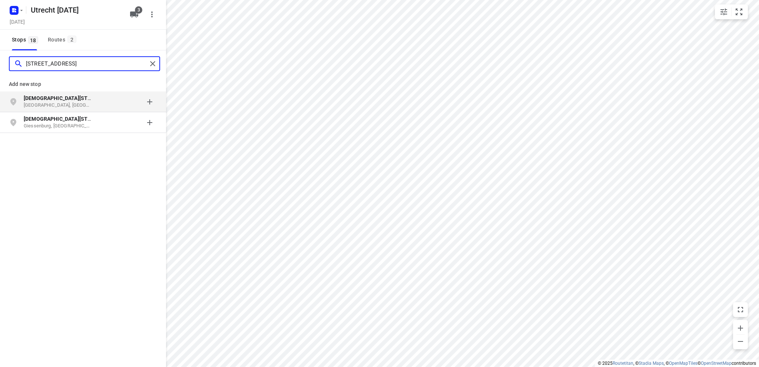
type input "bovenkerkseweg 51b"
click at [58, 101] on p "Bovenkerkseweg 51b" at bounding box center [58, 98] width 68 height 7
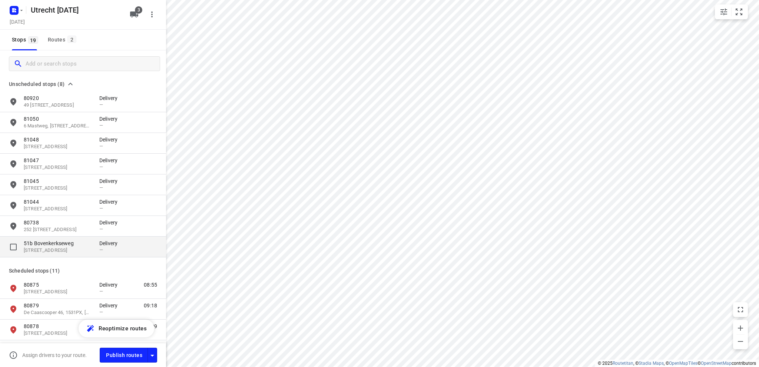
click at [78, 245] on p "51b Bovenkerkseweg" at bounding box center [58, 243] width 68 height 7
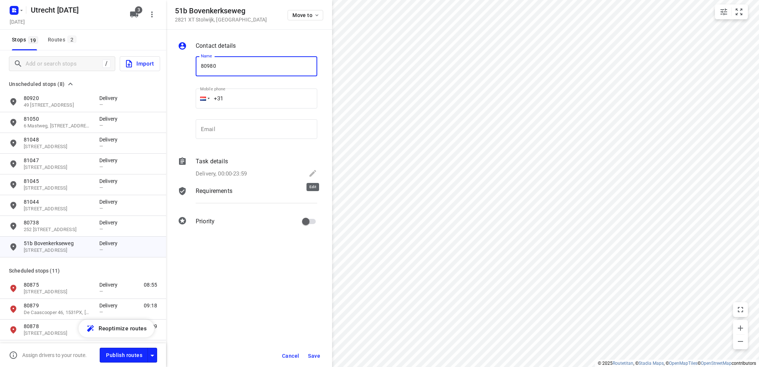
type input "80980"
click at [311, 172] on icon at bounding box center [312, 173] width 9 height 9
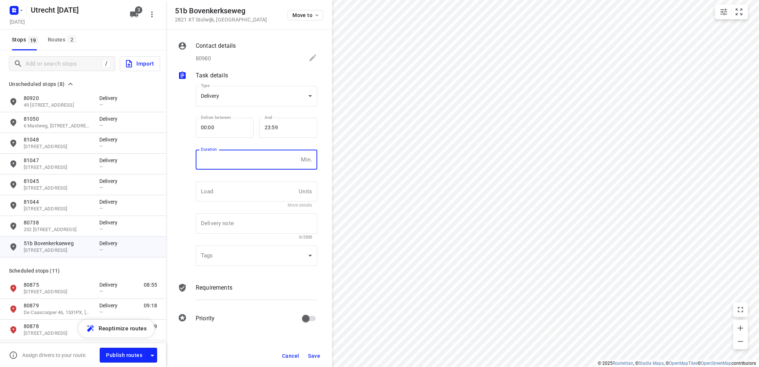
click at [216, 161] on input "number" at bounding box center [247, 160] width 102 height 20
type input "10"
click at [311, 354] on span "Save" at bounding box center [314, 356] width 12 height 6
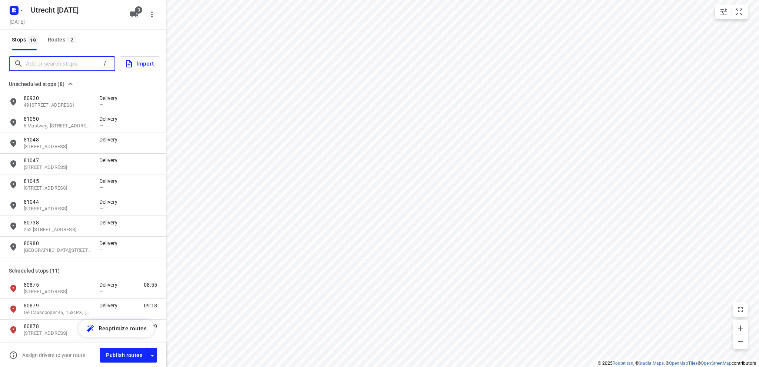
click at [58, 63] on input "Add or search stops" at bounding box center [63, 63] width 74 height 11
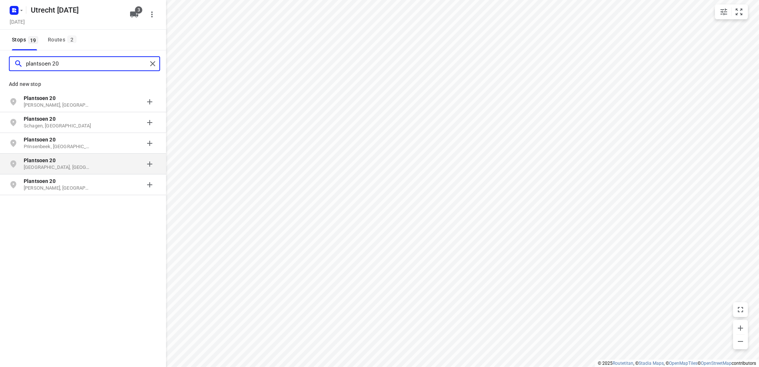
type input "plantsoen 20"
click at [52, 162] on b "Plantsoen 20" at bounding box center [40, 161] width 32 height 6
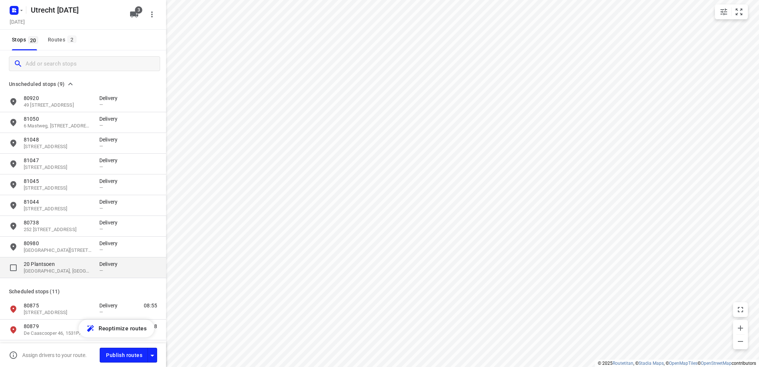
click at [56, 267] on p "20 Plantsoen" at bounding box center [58, 264] width 68 height 7
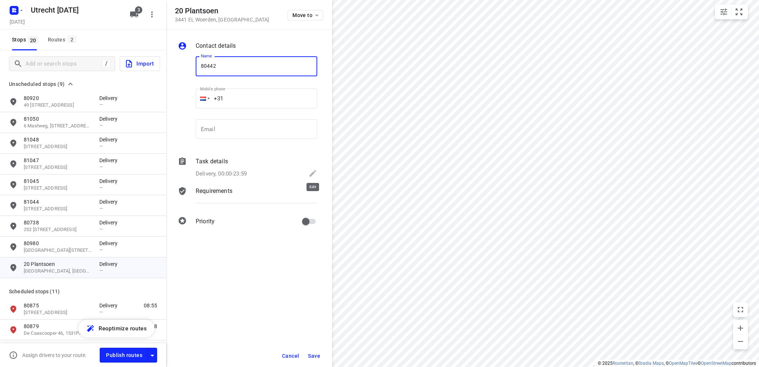
type input "80442"
click at [316, 171] on icon at bounding box center [313, 173] width 7 height 7
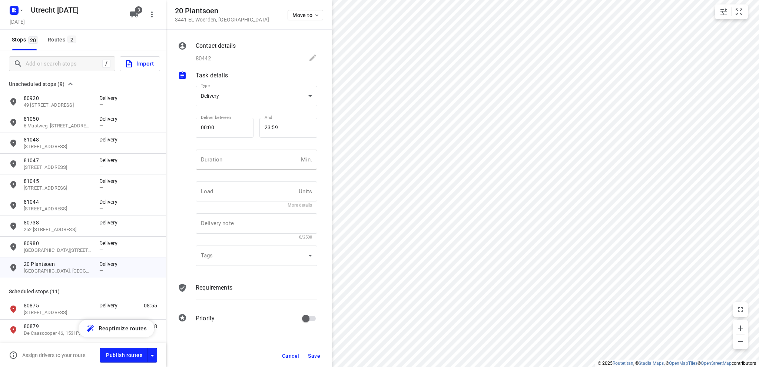
click at [235, 160] on input "number" at bounding box center [247, 160] width 102 height 20
type input "10"
click at [321, 354] on button "Save" at bounding box center [314, 356] width 18 height 13
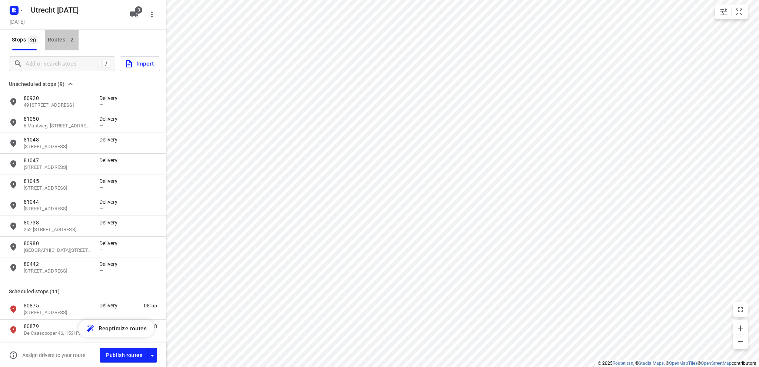
click at [51, 35] on div "Routes 2" at bounding box center [63, 39] width 31 height 9
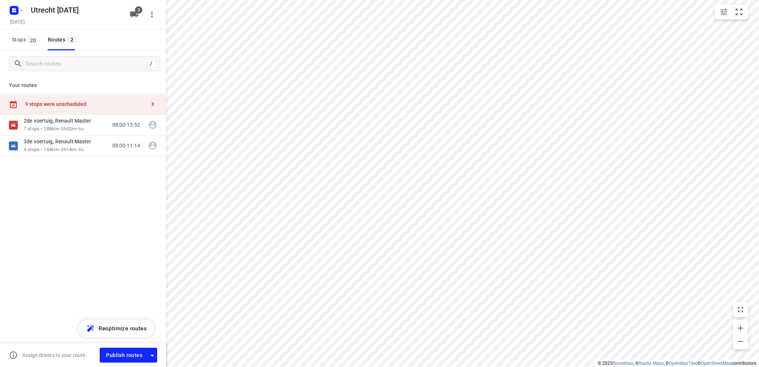
click at [65, 103] on div "9 stops were unscheduled" at bounding box center [85, 104] width 120 height 6
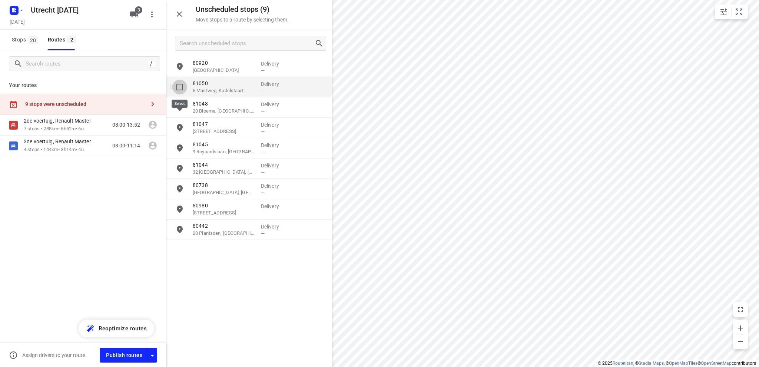
click at [179, 86] on input "grid" at bounding box center [179, 87] width 15 height 15
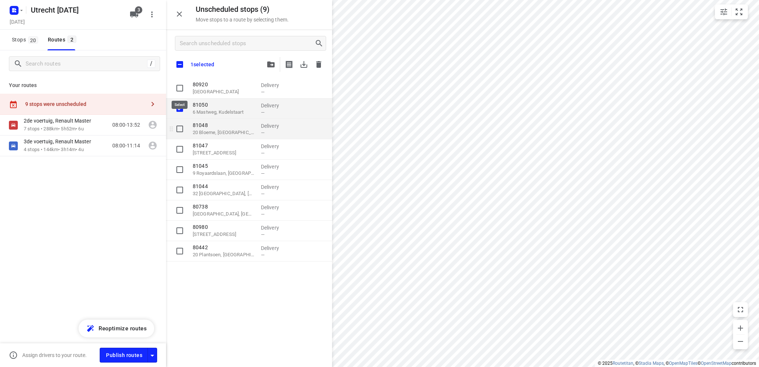
checkbox input "true"
click at [181, 128] on input "grid" at bounding box center [179, 129] width 15 height 15
checkbox input "true"
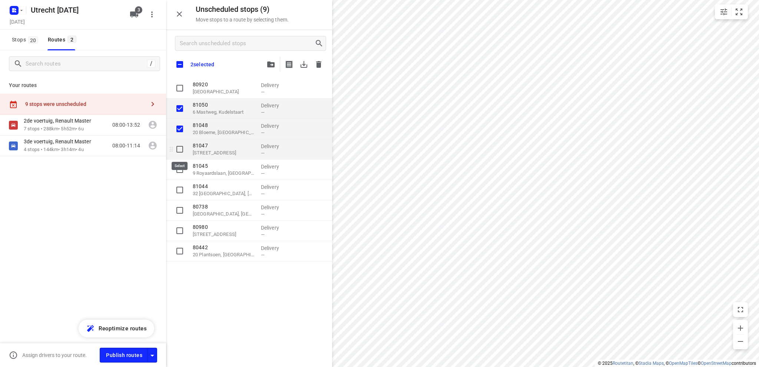
click at [179, 149] on input "grid" at bounding box center [179, 149] width 15 height 15
checkbox input "true"
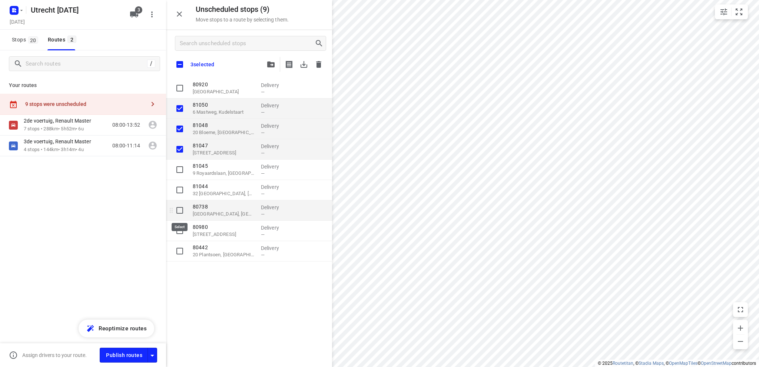
click at [178, 209] on input "grid" at bounding box center [179, 210] width 15 height 15
checkbox input "true"
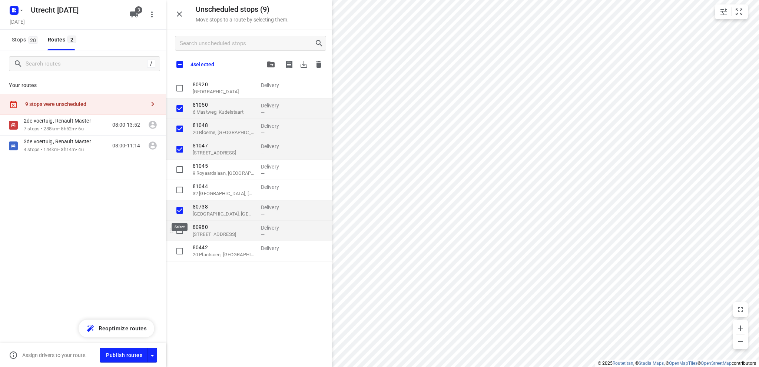
checkbox input "true"
click at [179, 230] on input "grid" at bounding box center [179, 231] width 15 height 15
checkbox input "true"
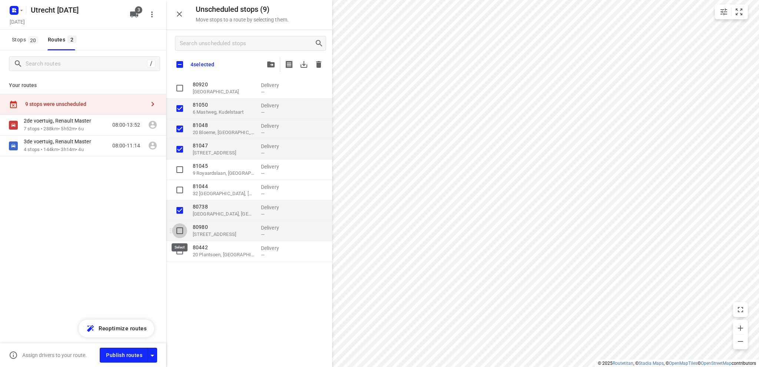
checkbox input "true"
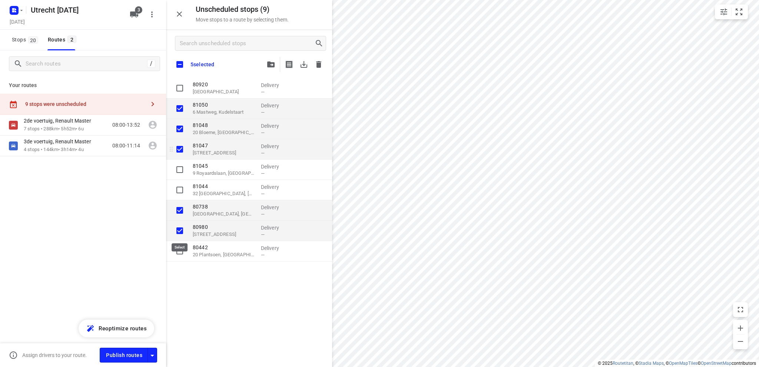
checkbox input "true"
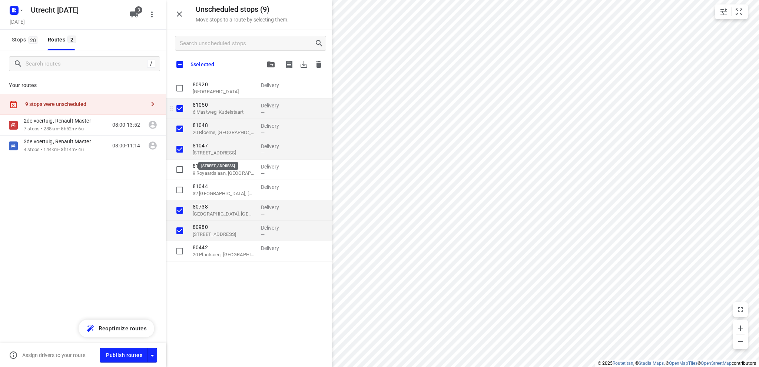
checkbox input "true"
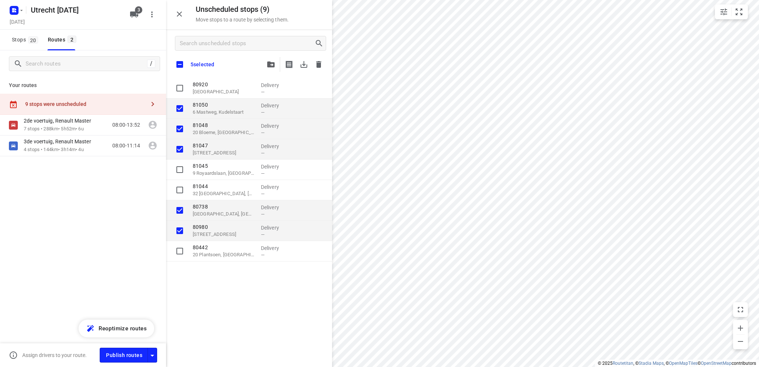
checkbox input "true"
click at [271, 64] on icon "button" at bounding box center [270, 65] width 7 height 6
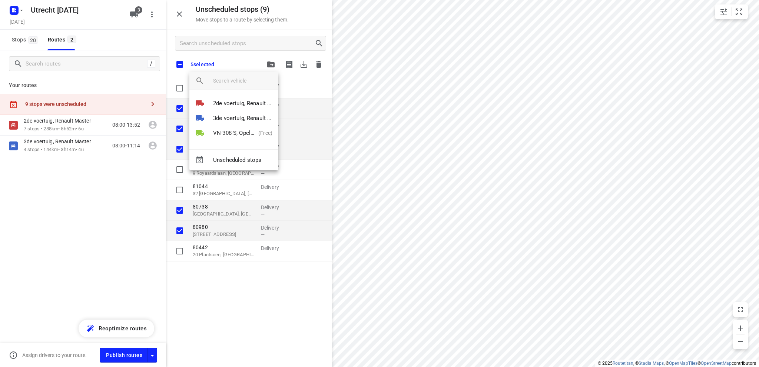
click at [257, 54] on div at bounding box center [379, 183] width 759 height 367
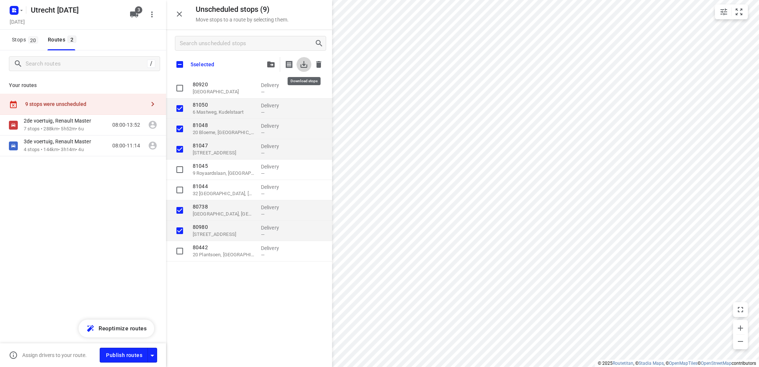
click at [303, 65] on icon "button" at bounding box center [304, 64] width 7 height 7
checkbox input "true"
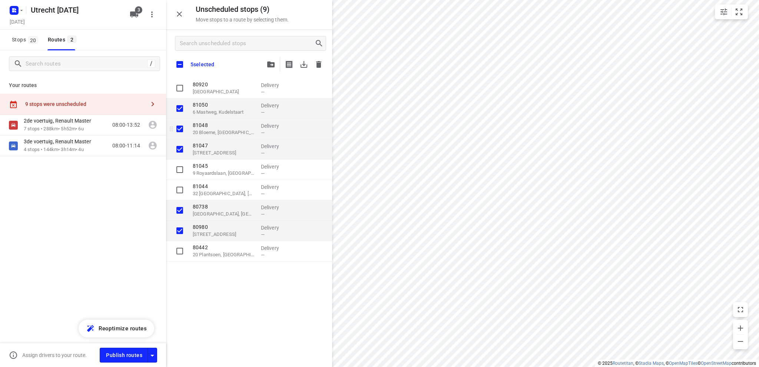
checkbox input "true"
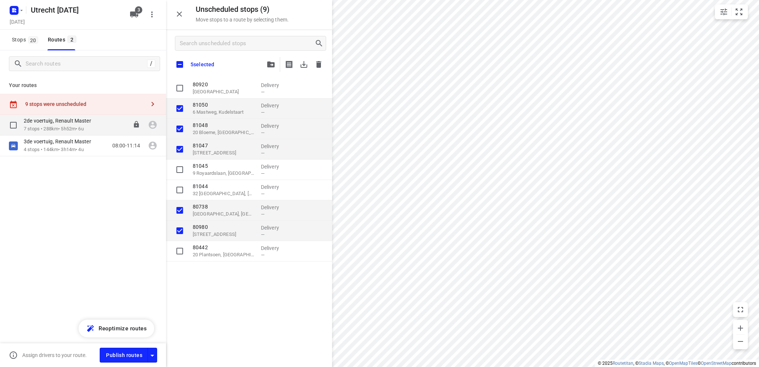
checkbox input "true"
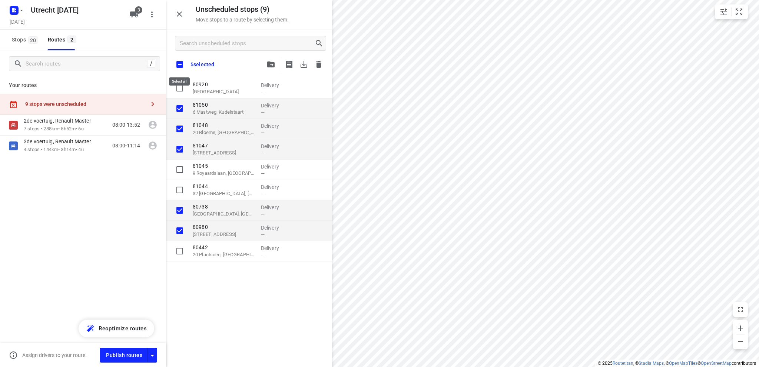
click at [181, 63] on input "checkbox" at bounding box center [180, 65] width 16 height 16
checkbox input "true"
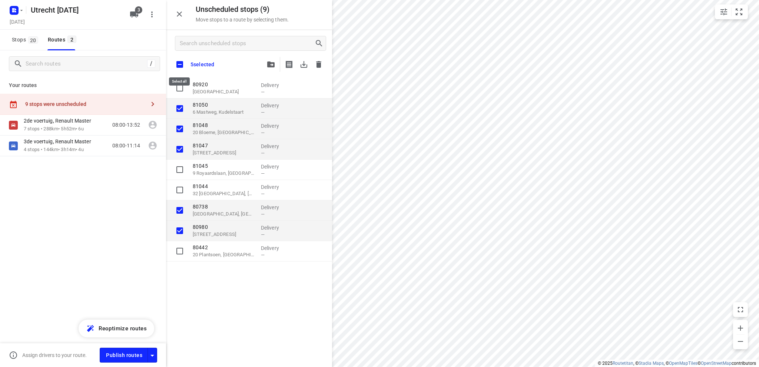
checkbox input "true"
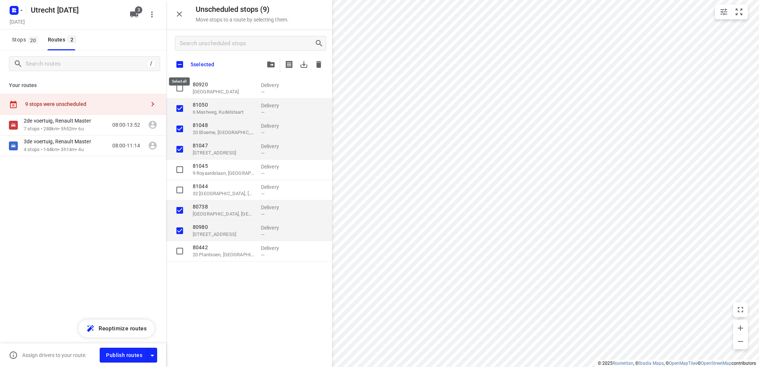
checkbox input "true"
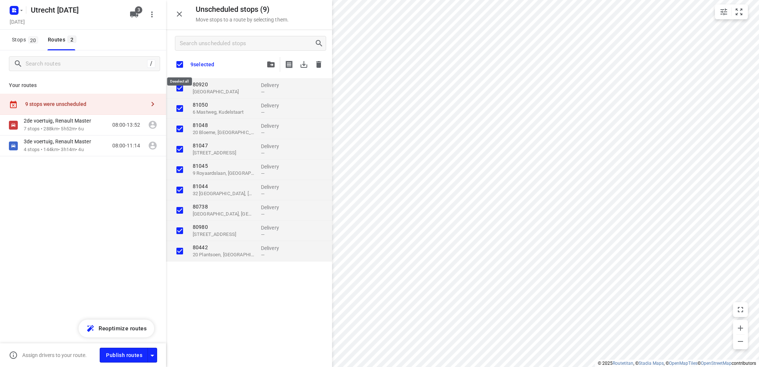
click at [180, 61] on input "checkbox" at bounding box center [180, 65] width 16 height 16
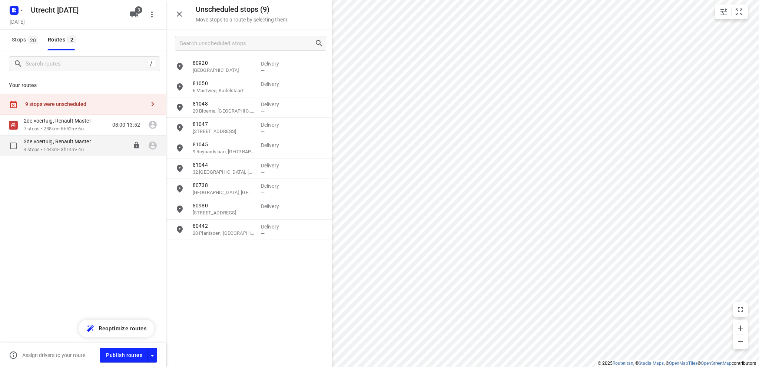
click at [73, 146] on div "3de voertuig, Renault Master" at bounding box center [61, 142] width 75 height 8
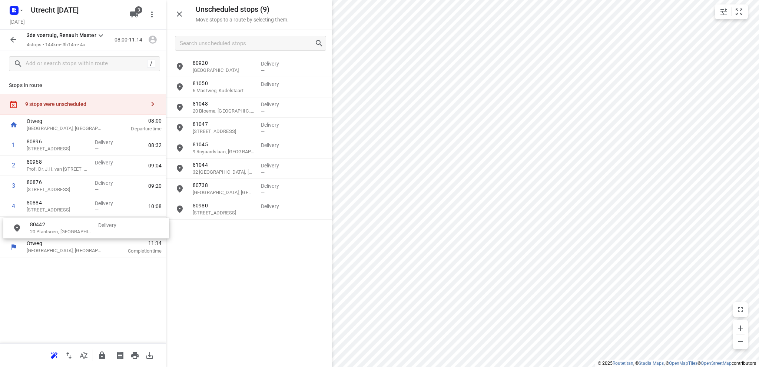
drag, startPoint x: 215, startPoint y: 234, endPoint x: 50, endPoint y: 232, distance: 164.6
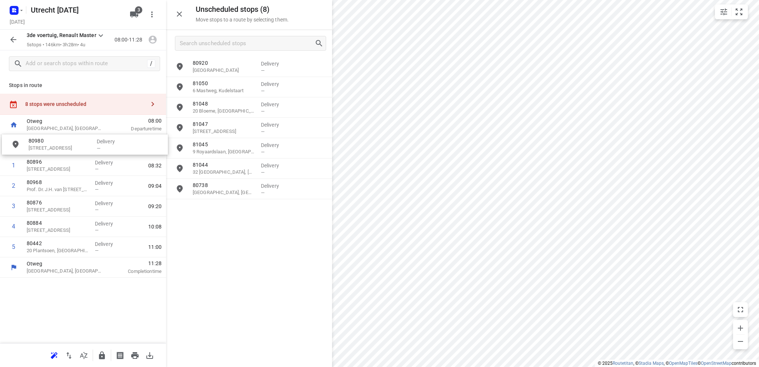
drag, startPoint x: 236, startPoint y: 214, endPoint x: 69, endPoint y: 150, distance: 179.2
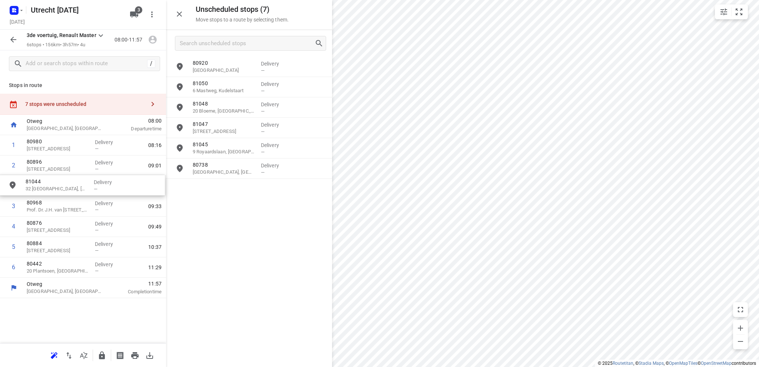
drag, startPoint x: 228, startPoint y: 173, endPoint x: 59, endPoint y: 190, distance: 170.2
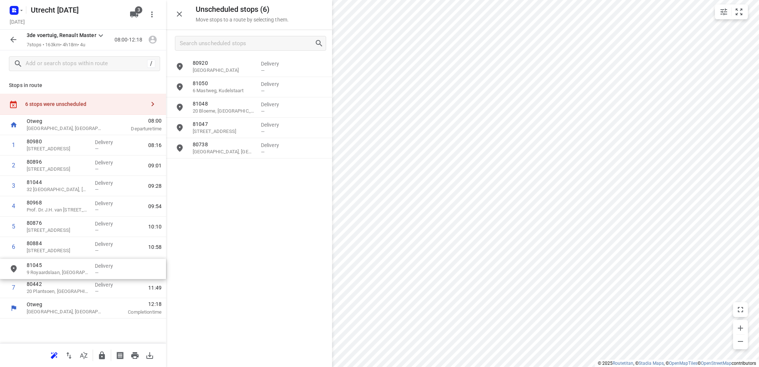
drag, startPoint x: 219, startPoint y: 154, endPoint x: 50, endPoint y: 275, distance: 207.2
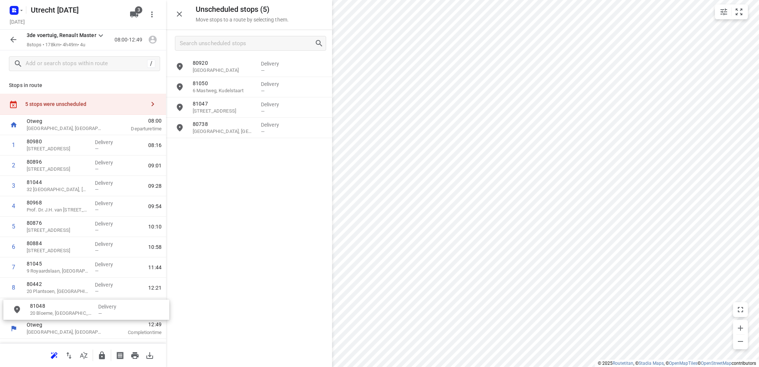
drag, startPoint x: 225, startPoint y: 110, endPoint x: 62, endPoint y: 314, distance: 261.9
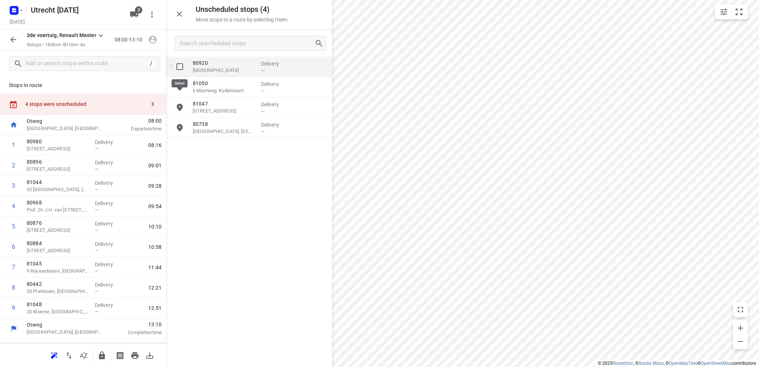
click at [179, 66] on input "grid" at bounding box center [179, 66] width 15 height 15
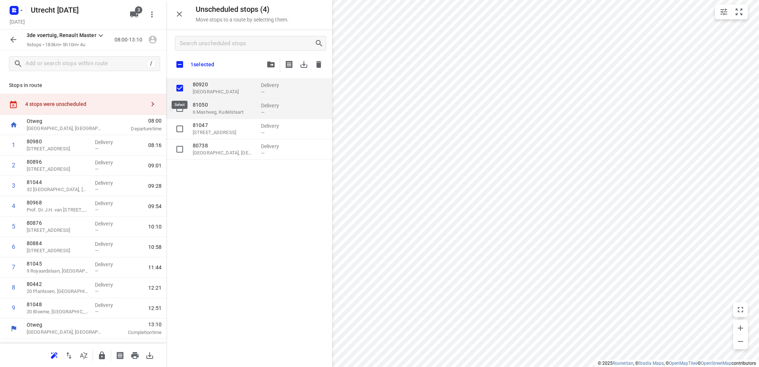
checkbox input "true"
click at [178, 109] on input "grid" at bounding box center [179, 108] width 15 height 15
checkbox input "true"
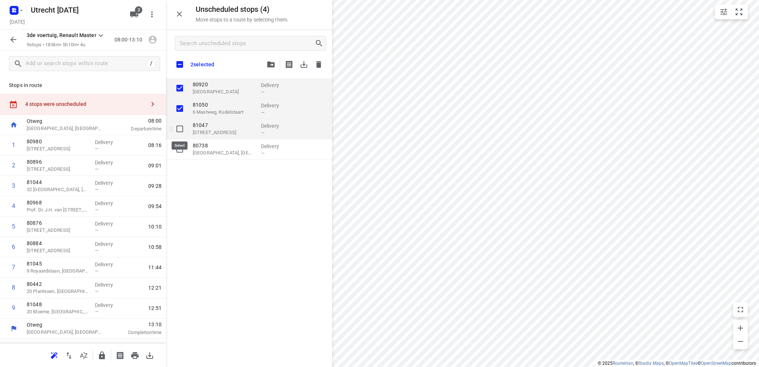
click at [178, 129] on input "grid" at bounding box center [179, 129] width 15 height 15
checkbox input "true"
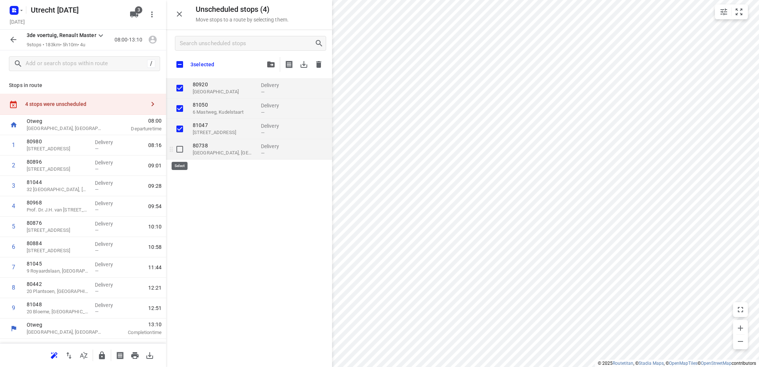
click at [179, 149] on input "grid" at bounding box center [179, 149] width 15 height 15
checkbox input "true"
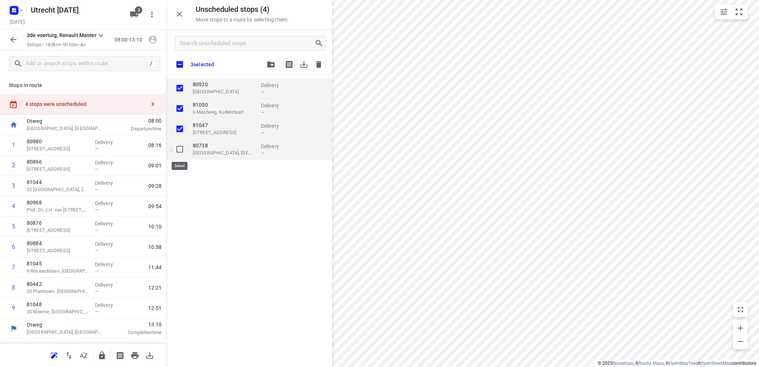
checkbox input "true"
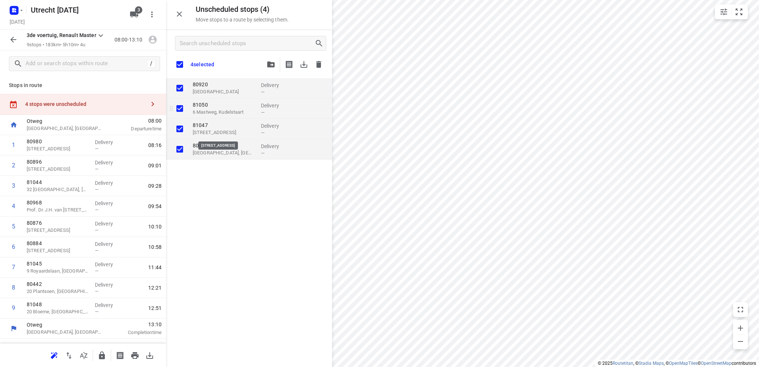
checkbox input "true"
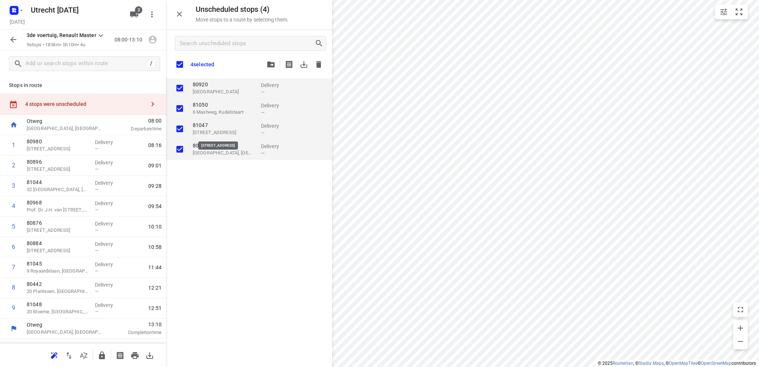
checkbox input "true"
click at [318, 64] on icon "button" at bounding box center [318, 64] width 5 height 7
checkbox input "true"
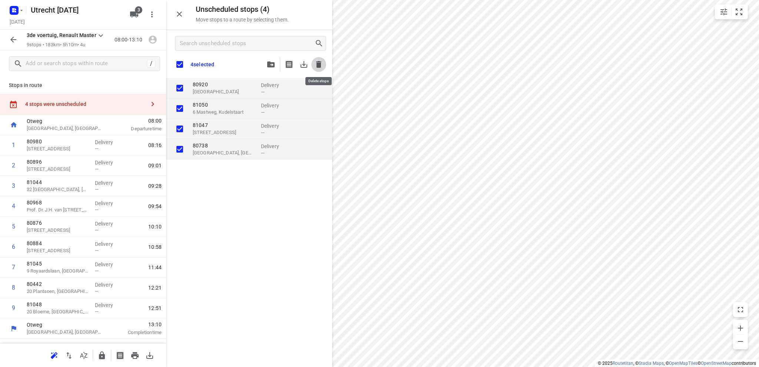
checkbox input "true"
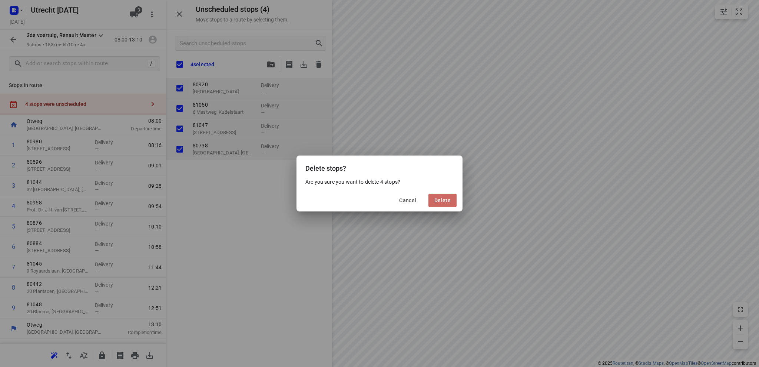
click at [443, 200] on span "Delete" at bounding box center [442, 201] width 16 height 6
checkbox input "true"
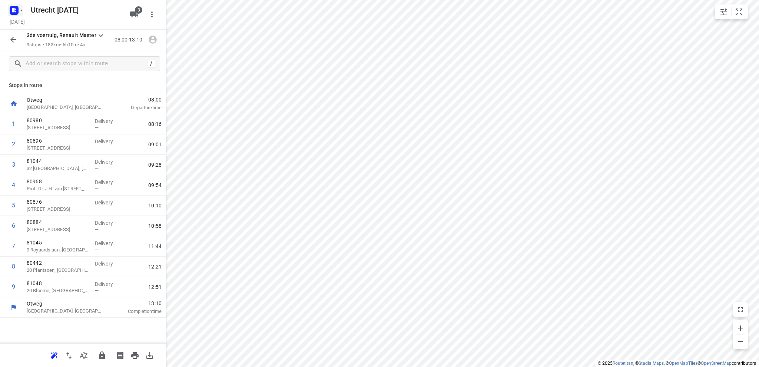
click at [10, 7] on rect "button" at bounding box center [14, 10] width 9 height 9
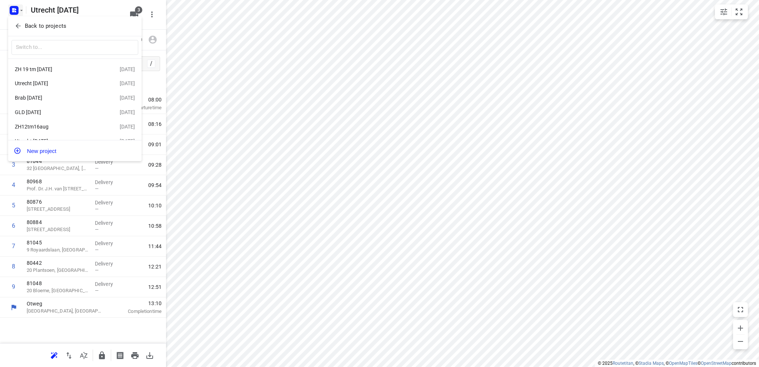
click at [38, 98] on div "Brab [DATE]" at bounding box center [57, 98] width 85 height 6
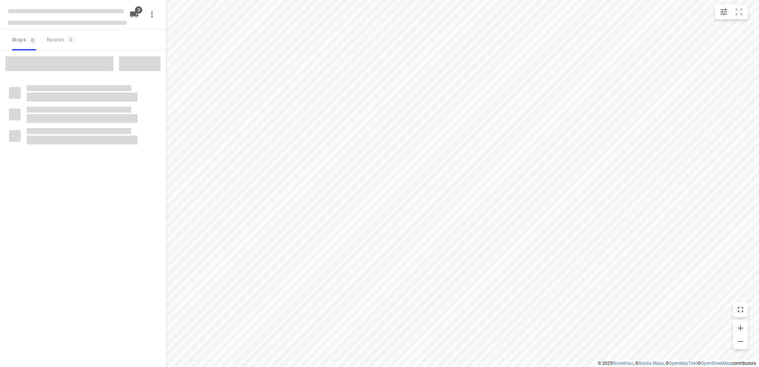
type input "distance"
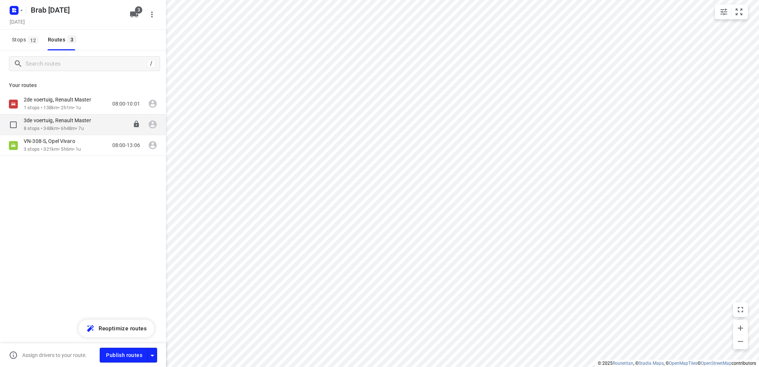
click at [54, 122] on p "3de voertuig, Renault Master" at bounding box center [60, 120] width 72 height 7
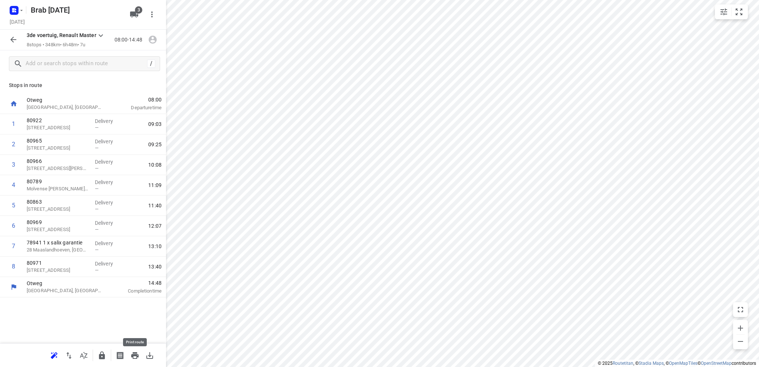
click at [133, 356] on icon "button" at bounding box center [134, 356] width 7 height 7
click at [58, 127] on p "Kloosterstraat 27, Chaam" at bounding box center [58, 127] width 62 height 7
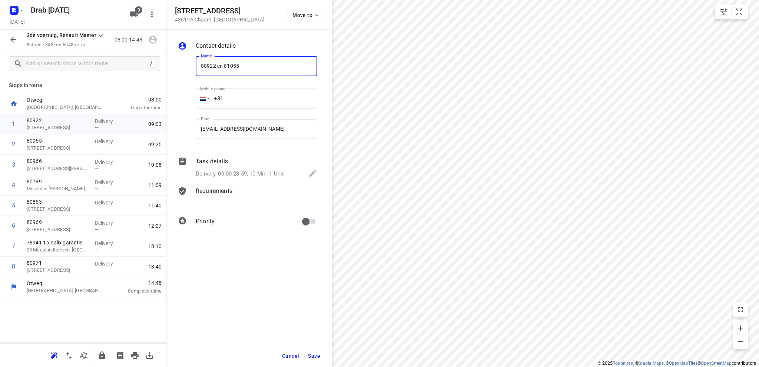
type input "80922 en 81055"
click at [315, 354] on span "Save" at bounding box center [314, 356] width 12 height 6
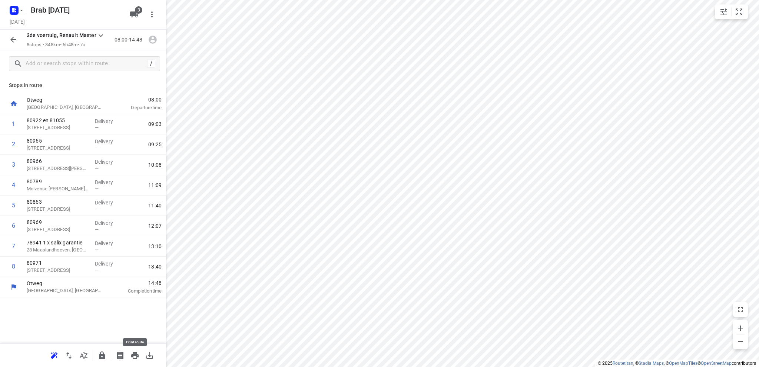
click at [133, 353] on icon "button" at bounding box center [134, 356] width 7 height 7
click at [13, 6] on rect "button" at bounding box center [14, 10] width 9 height 9
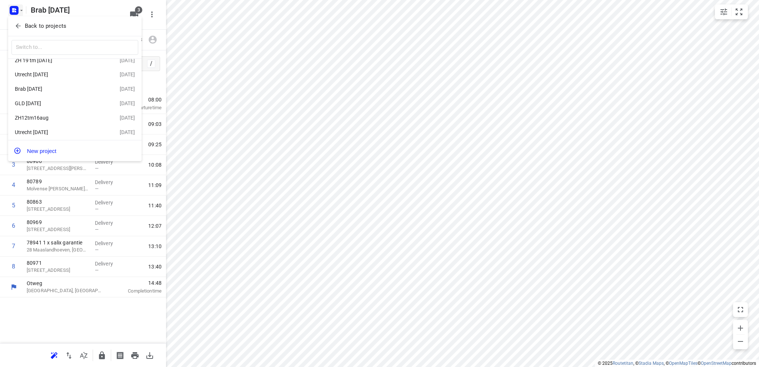
scroll to position [13, 0]
click at [44, 129] on div "Utrecht [DATE]" at bounding box center [57, 130] width 85 height 6
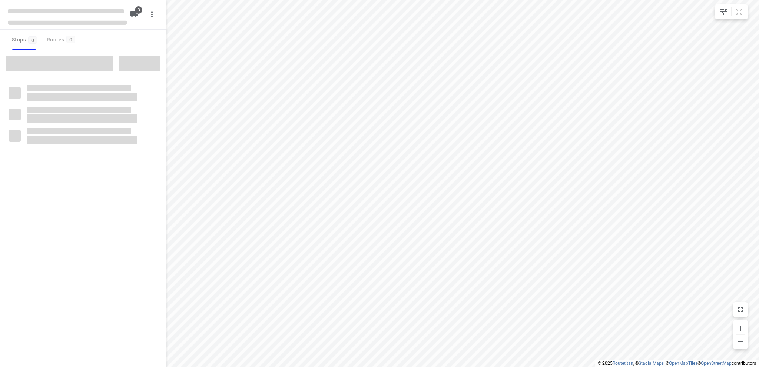
type input "distance"
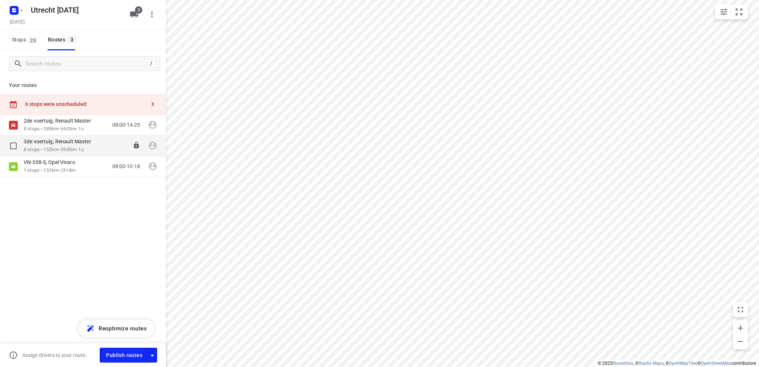
click at [54, 148] on p "8 stops • 152km • 3h55m • 1u" at bounding box center [61, 149] width 75 height 7
